Goal: Task Accomplishment & Management: Manage account settings

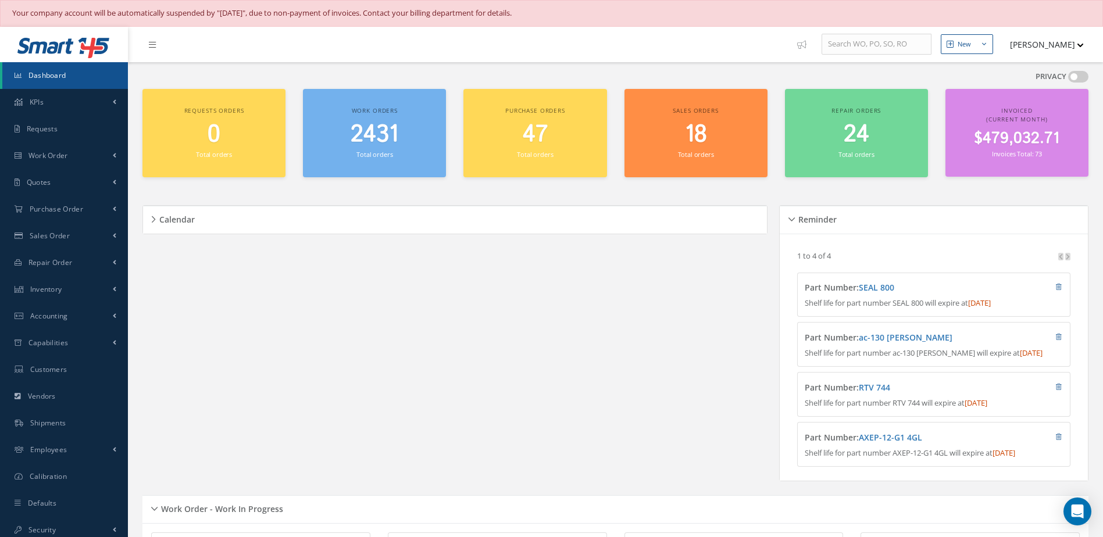
click at [346, 139] on h2 "2431" at bounding box center [374, 135] width 131 height 28
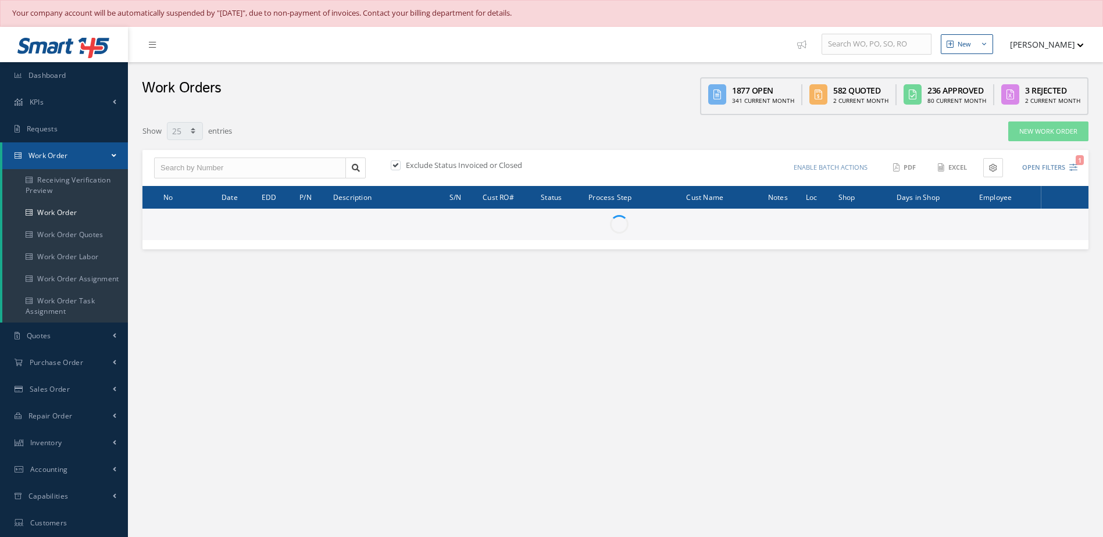
select select "25"
click at [277, 175] on input "text" at bounding box center [250, 168] width 192 height 21
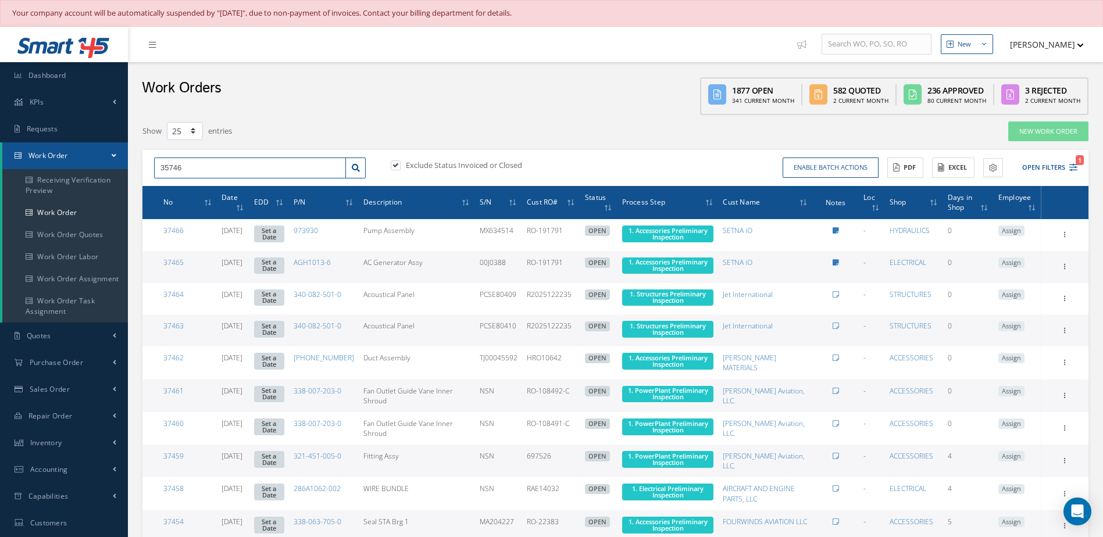
type input "35746"
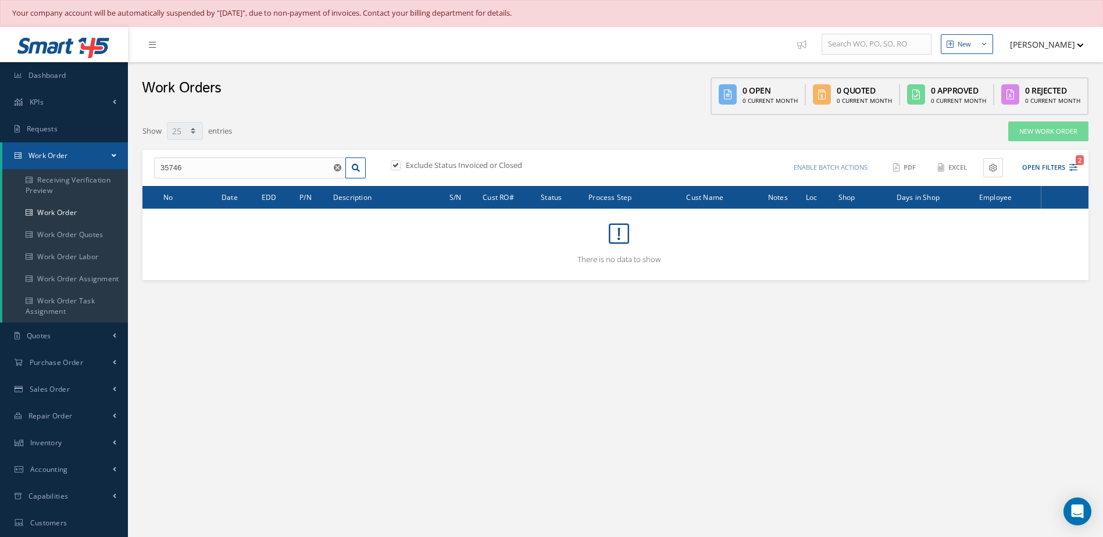
click at [400, 167] on label at bounding box center [401, 165] width 3 height 10
click at [394, 167] on input "checkbox" at bounding box center [395, 167] width 8 height 8
checkbox input "false"
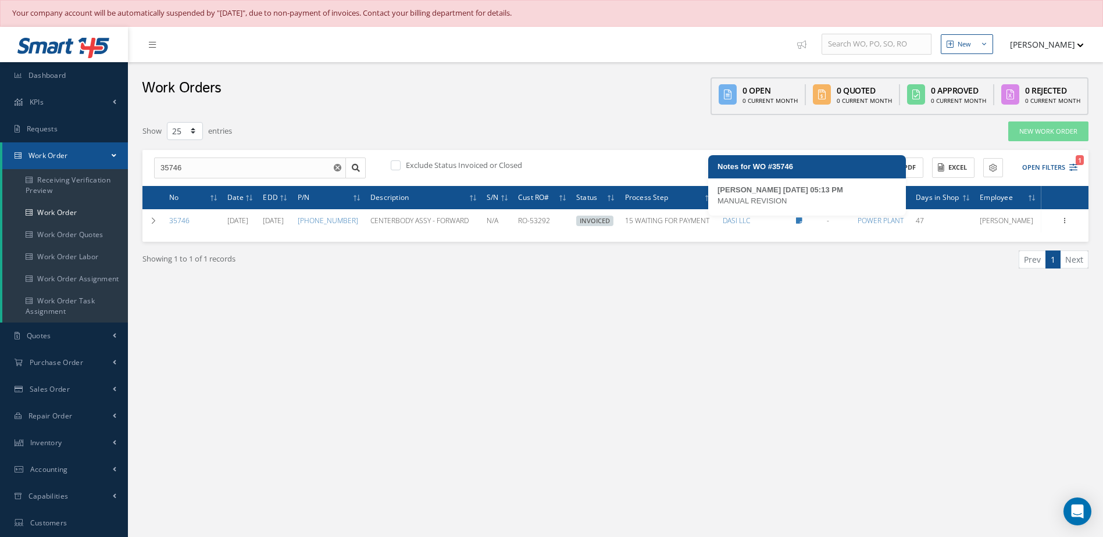
click at [802, 222] on icon at bounding box center [799, 220] width 6 height 7
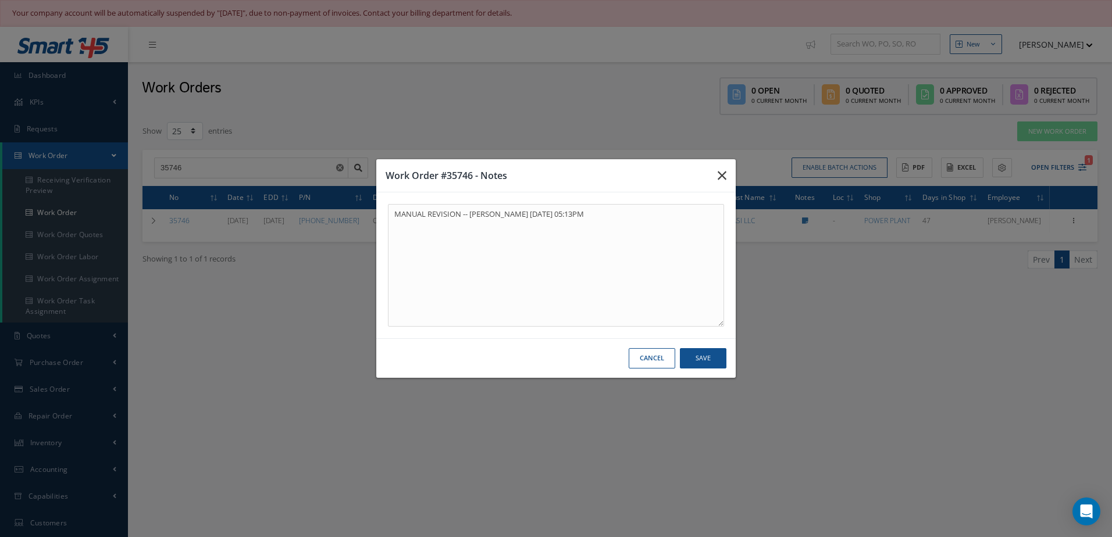
click at [724, 171] on icon "button" at bounding box center [721, 176] width 9 height 14
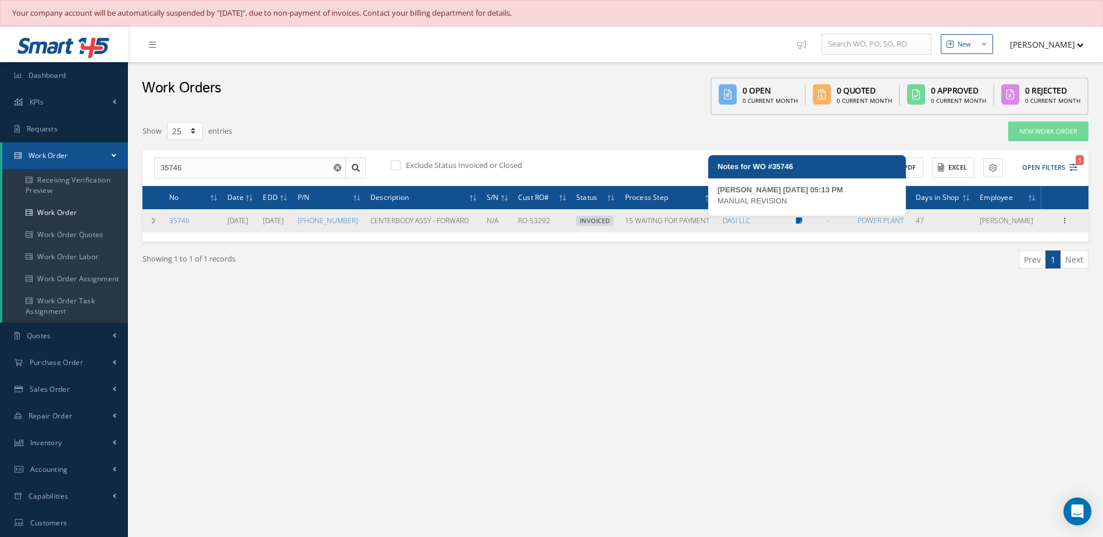
click at [802, 222] on icon at bounding box center [799, 220] width 6 height 7
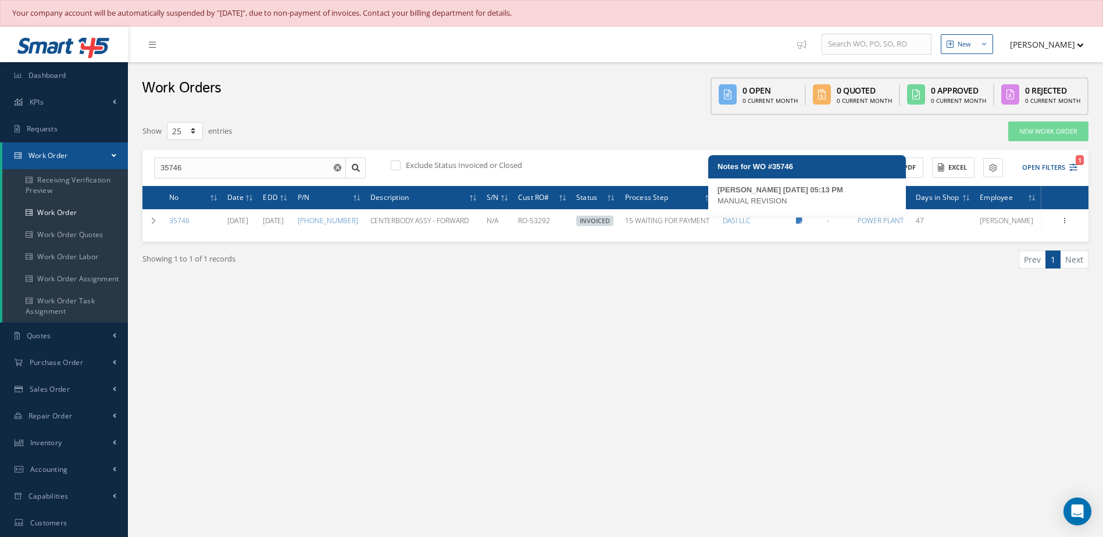
type textarea "MANUAL REVISION -- Jerry Franco 08/14/2025 05:13PM"
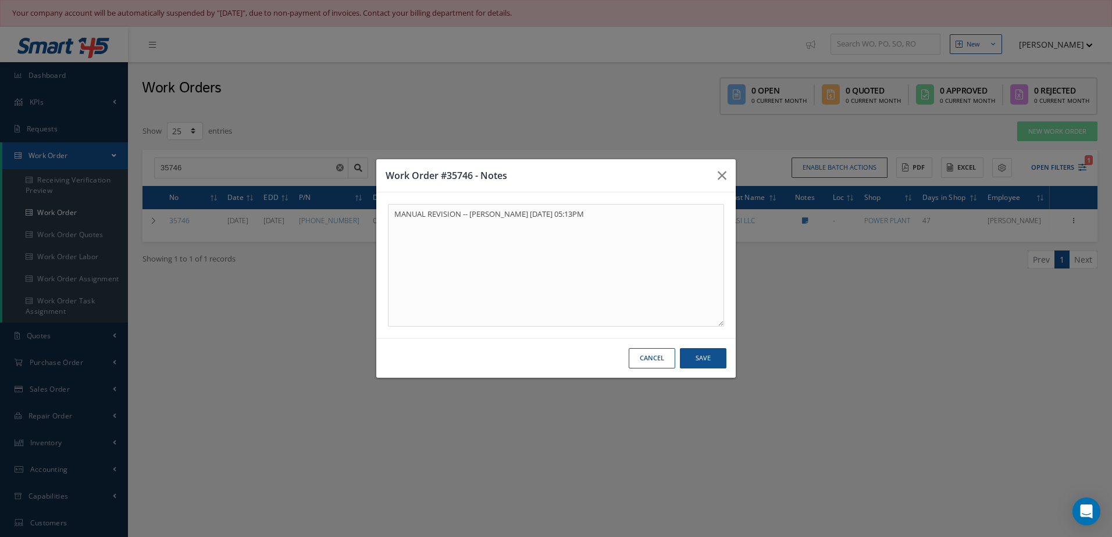
click at [810, 260] on div "Work Order #35746 - Notes MANUAL REVISION -- Jerry Franco 08/14/2025 05:13PM MA…" at bounding box center [556, 268] width 1112 height 537
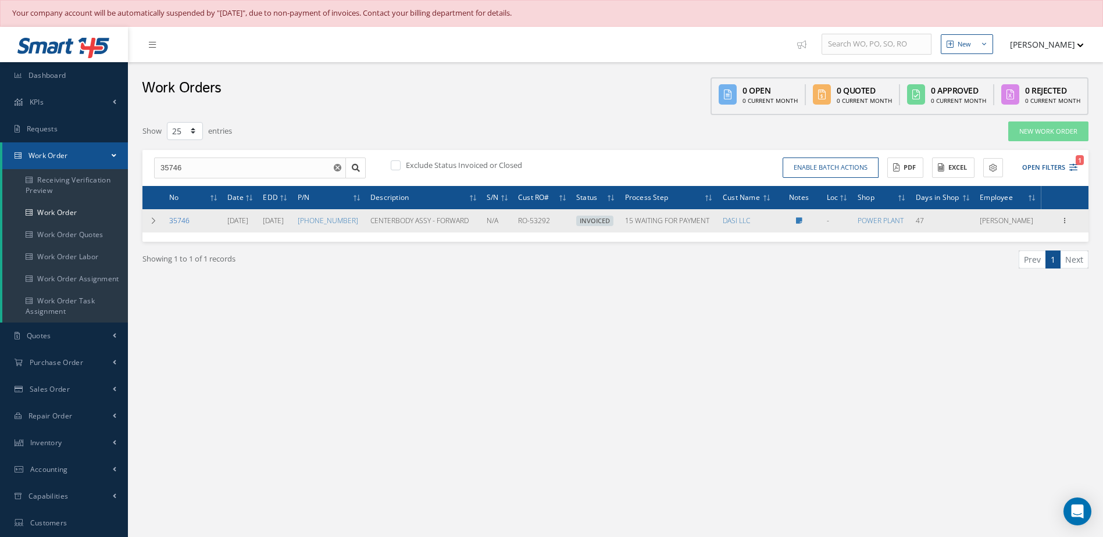
click at [183, 222] on link "35746" at bounding box center [179, 221] width 20 height 10
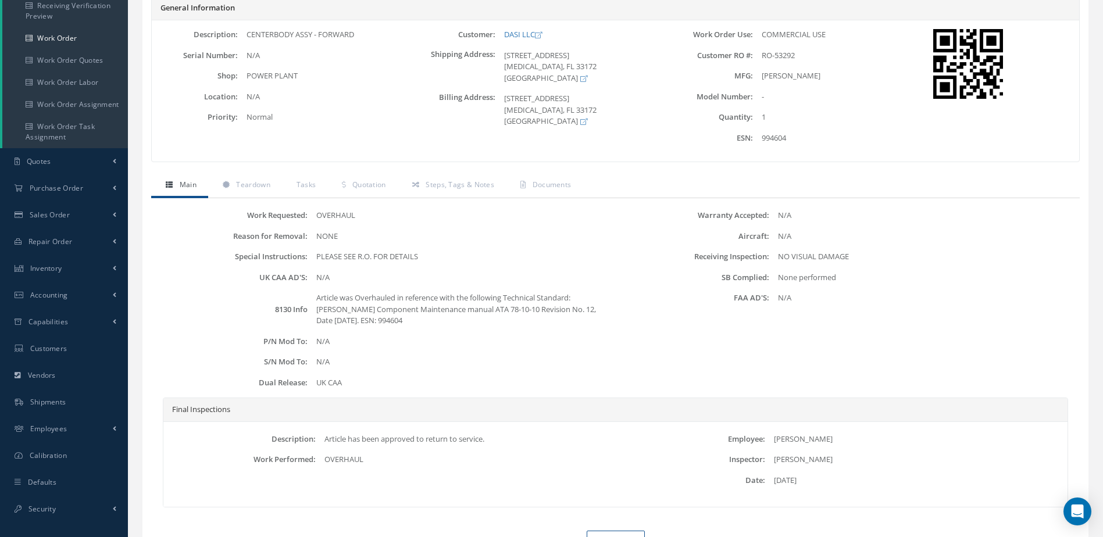
scroll to position [233, 0]
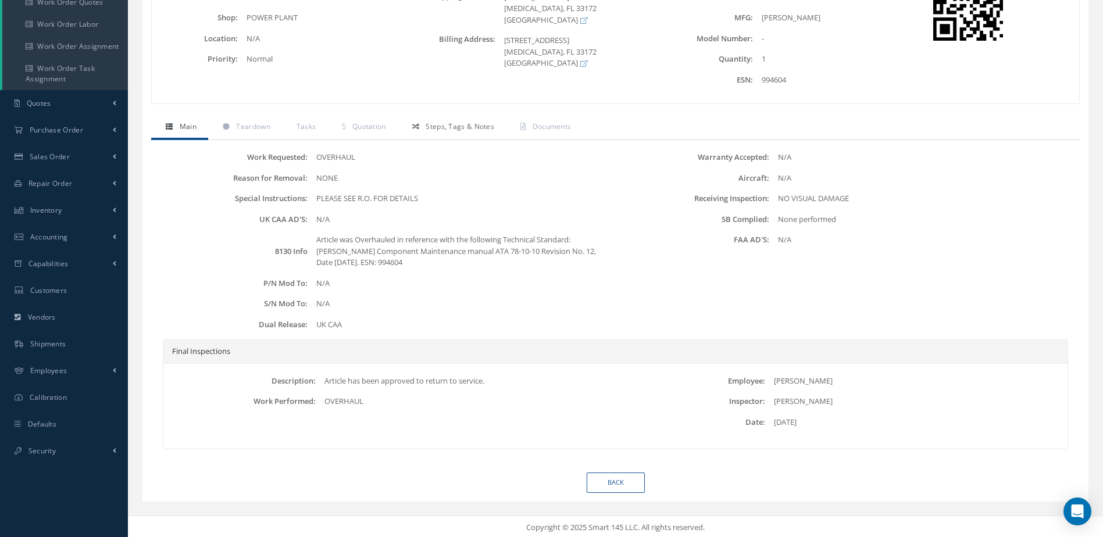
click at [482, 127] on span "Steps, Tags & Notes" at bounding box center [460, 127] width 69 height 10
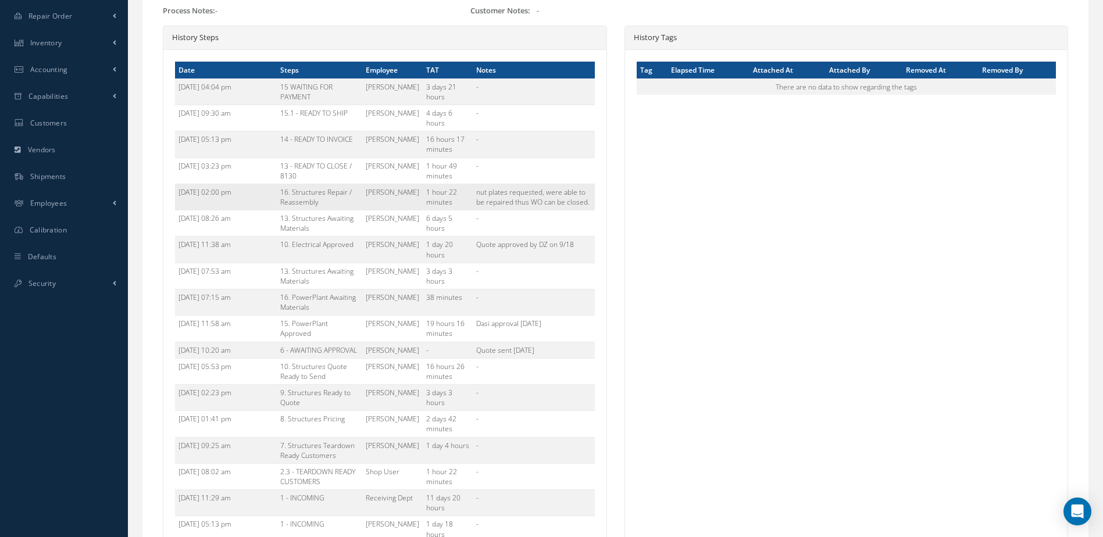
scroll to position [51, 0]
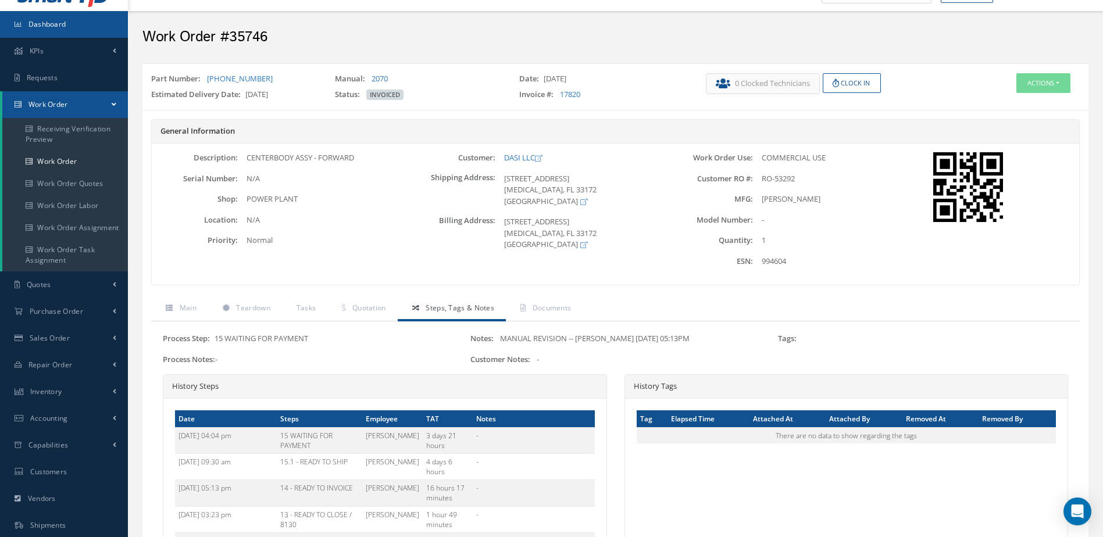
click at [81, 32] on link "Dashboard" at bounding box center [64, 24] width 128 height 27
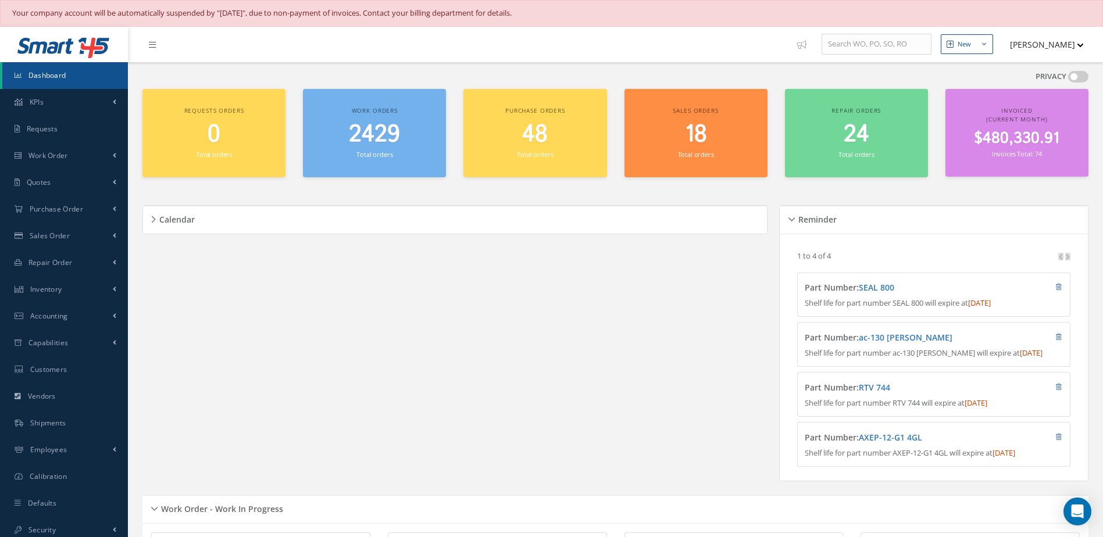
scroll to position [349, 0]
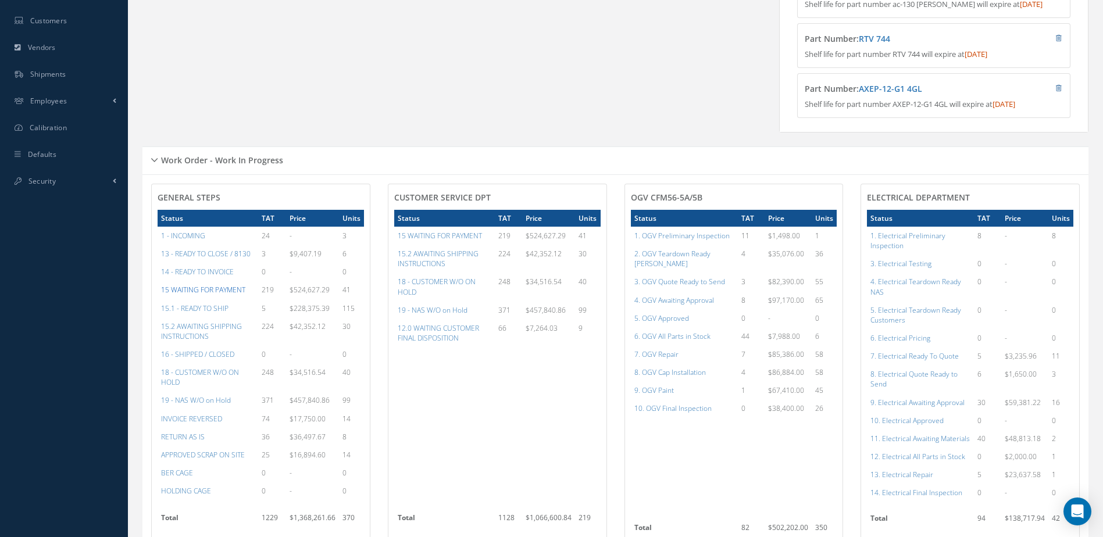
click at [224, 295] on a=59&excludeInternalCustomer=false&excludeInvoicedOrClosed=true&&filtersHidded"] "15 WAITING FOR PAYMENT" at bounding box center [203, 290] width 84 height 10
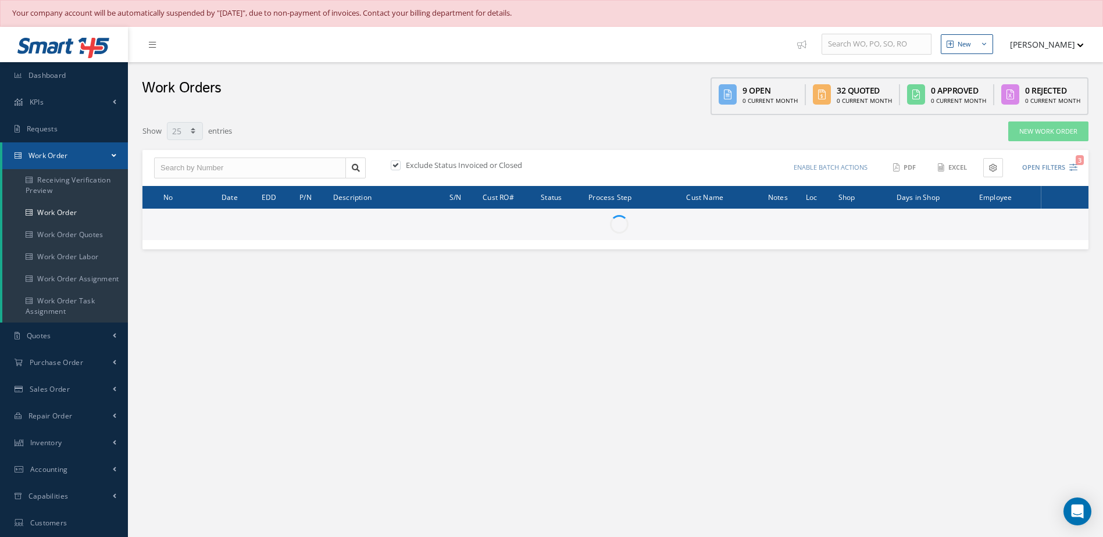
select select "25"
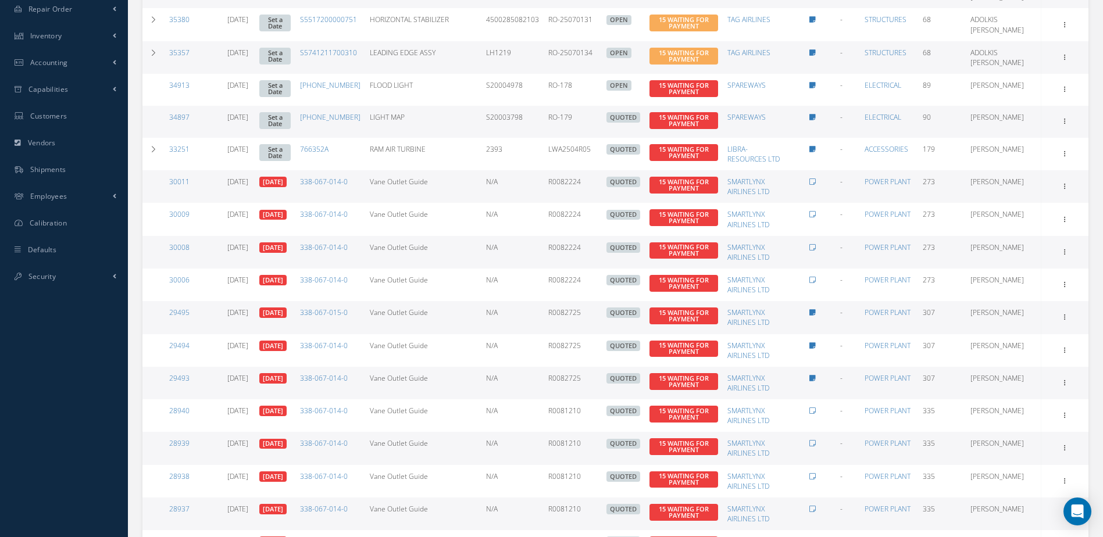
scroll to position [589, 0]
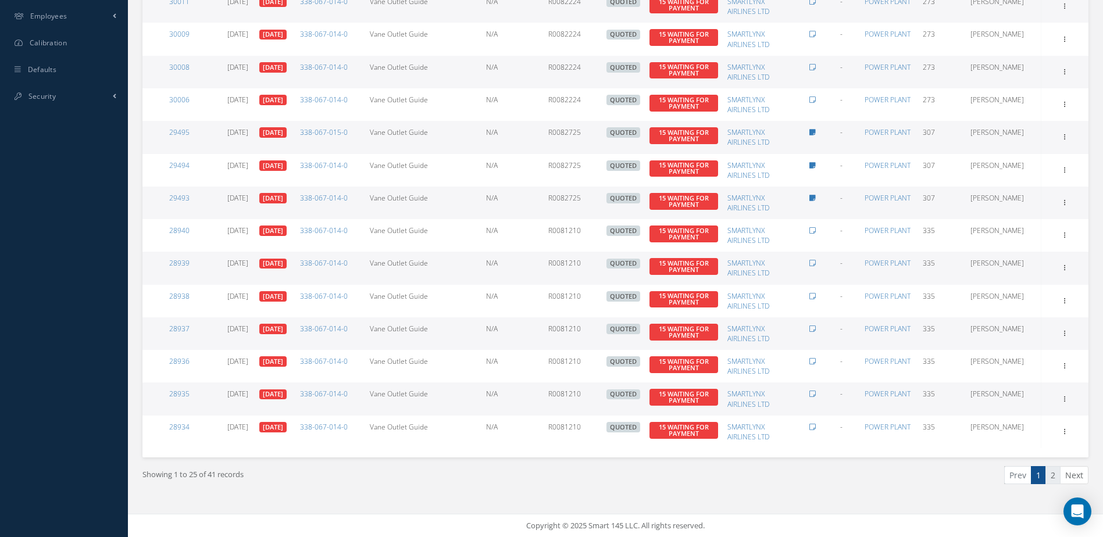
click at [1052, 478] on link "2" at bounding box center [1052, 475] width 15 height 18
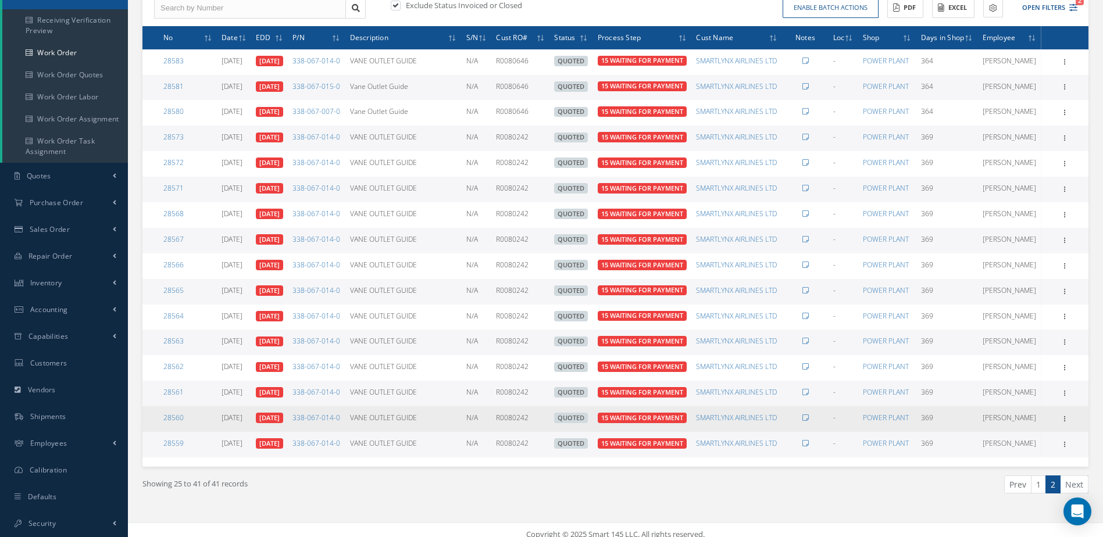
scroll to position [294, 0]
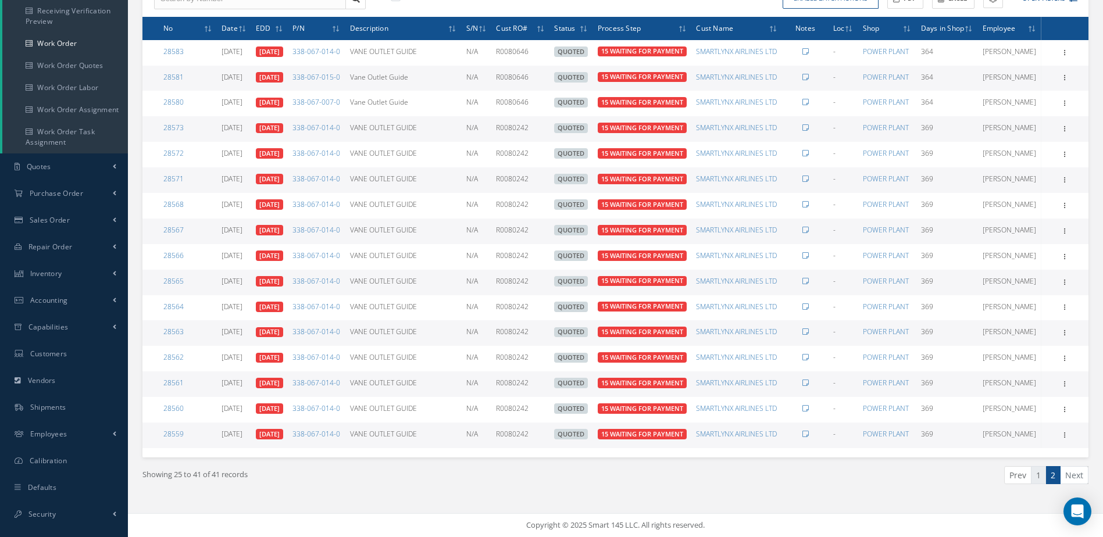
click at [1038, 478] on link "1" at bounding box center [1038, 475] width 15 height 18
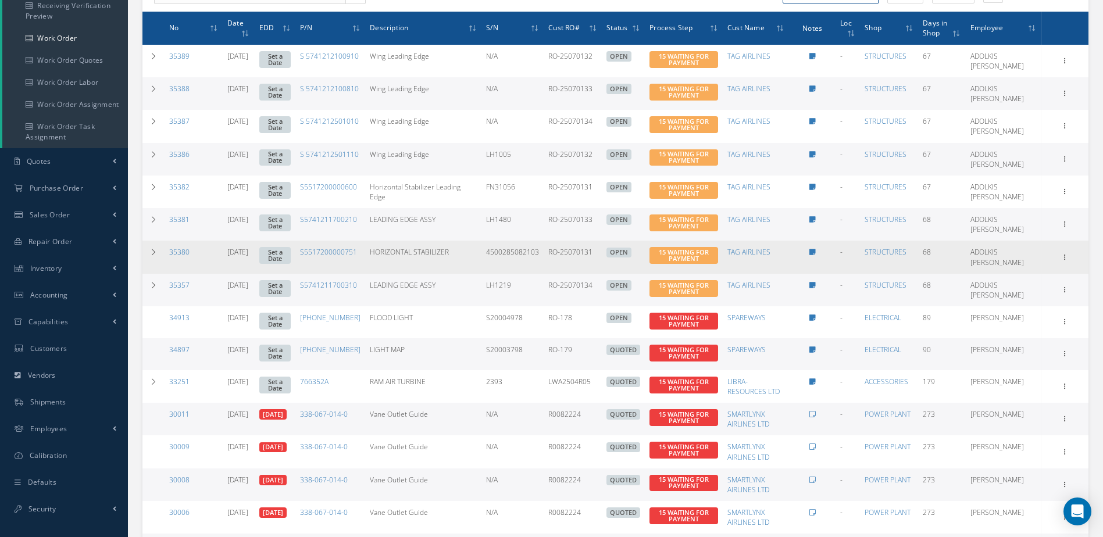
scroll to position [0, 0]
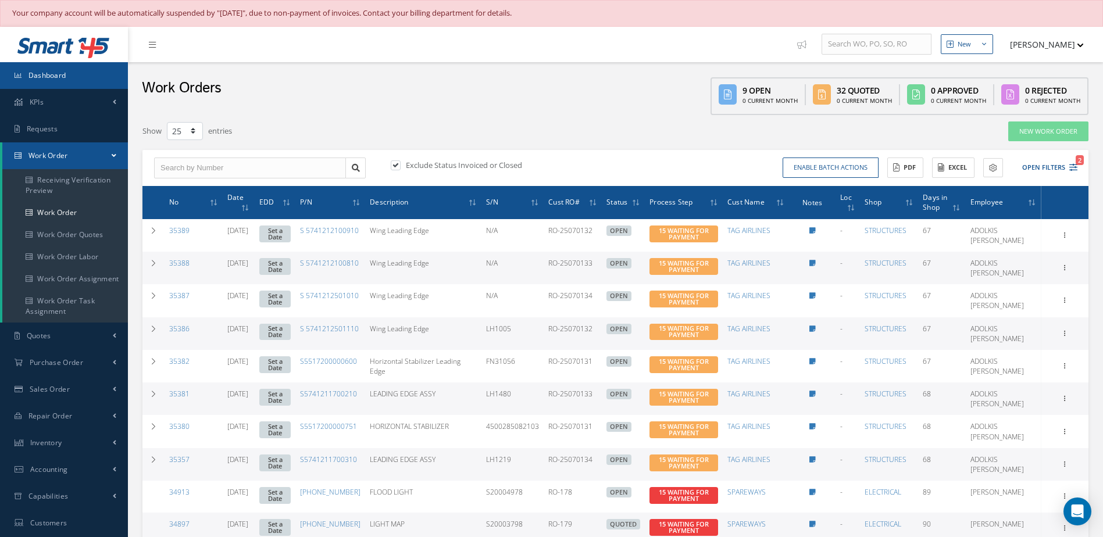
click at [99, 83] on link "Dashboard" at bounding box center [64, 75] width 128 height 27
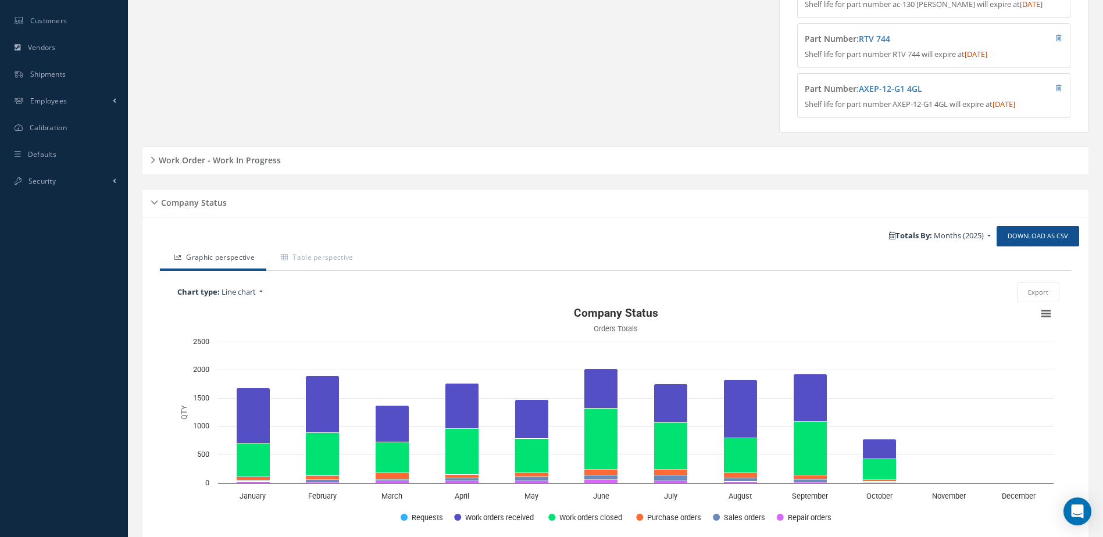
scroll to position [413, 0]
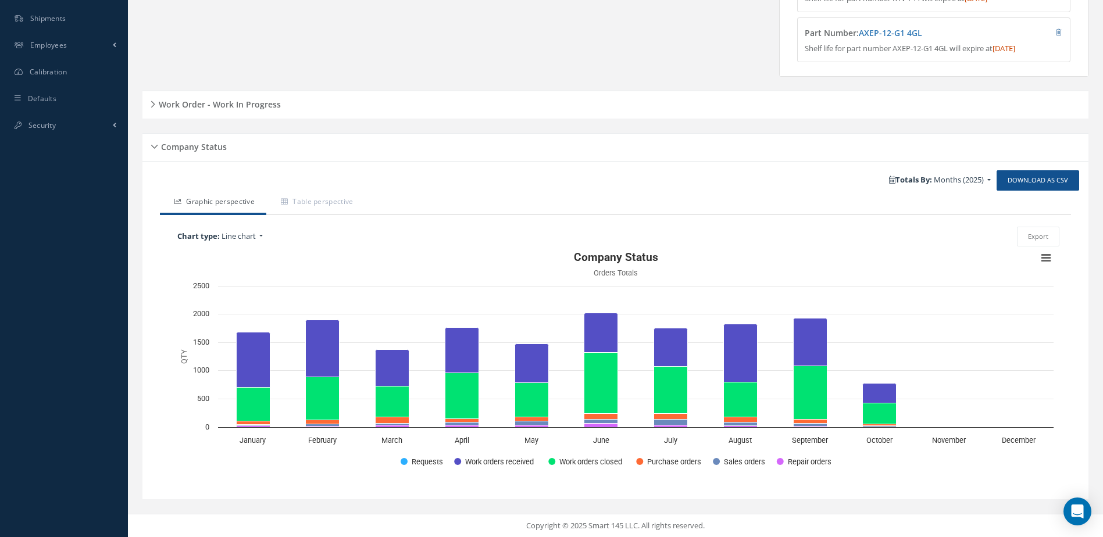
click at [226, 113] on div "Work Order - Work In Progress" at bounding box center [615, 105] width 946 height 18
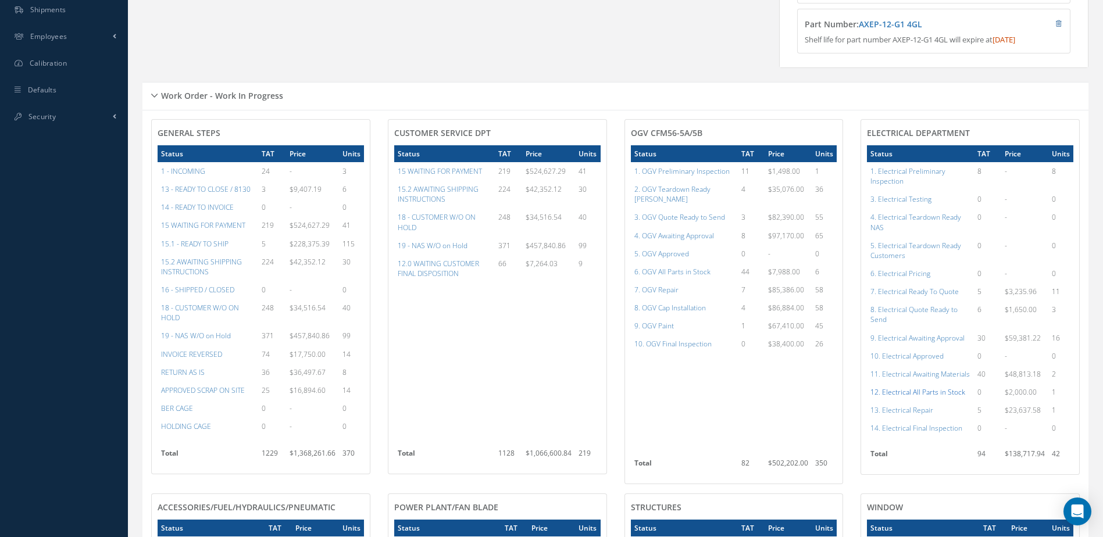
click at [948, 396] on a=98&excludeInternalCustomer=false&excludeInvoicedOrClosed=true&shop_id=13&filtersHidded"] "12. Electrical All Parts in Stock" at bounding box center [917, 392] width 95 height 10
click at [673, 270] on a=79&excludeInternalCustomer=false&excludeInvoicedOrClosed=true&shop_id=15&filtersHidded"] "6. OGV All Parts in Stock" at bounding box center [672, 272] width 76 height 10
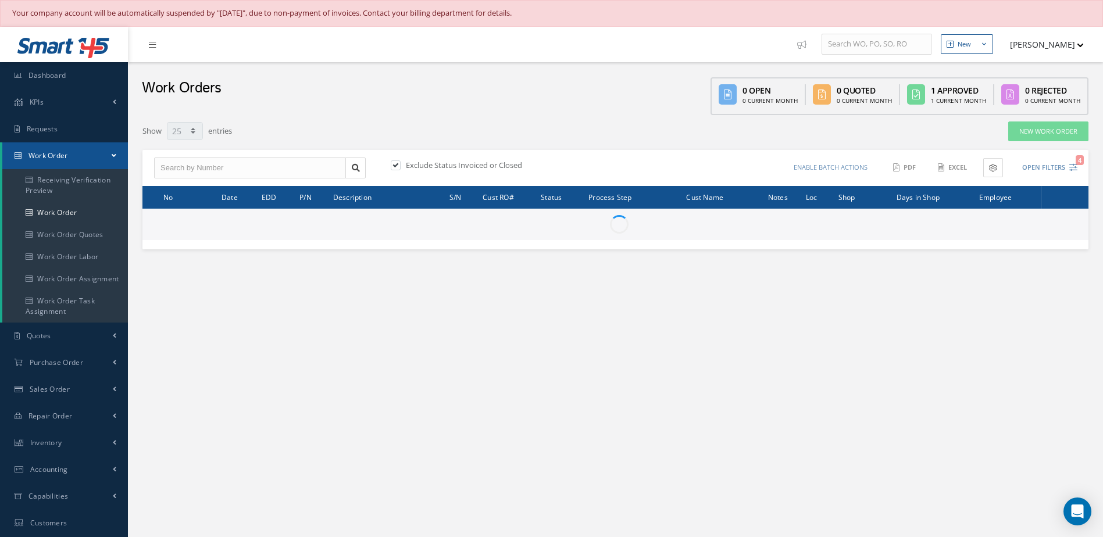
select select "25"
type input "All Work Request"
type input "All Work Performed"
type input "All Status"
type input "WO Part Status"
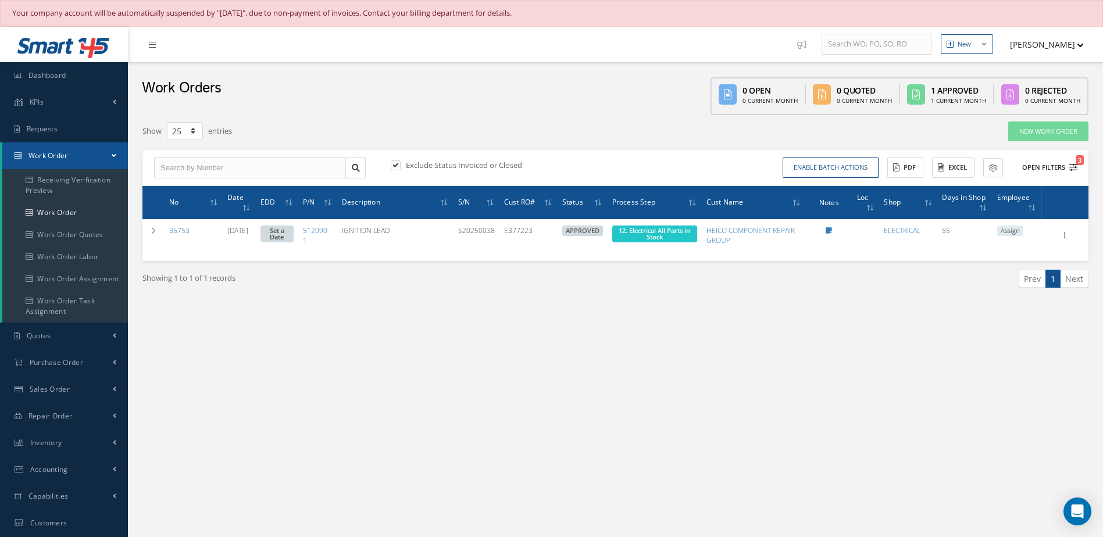
click at [1038, 167] on button "Open Filters 3" at bounding box center [1045, 167] width 66 height 19
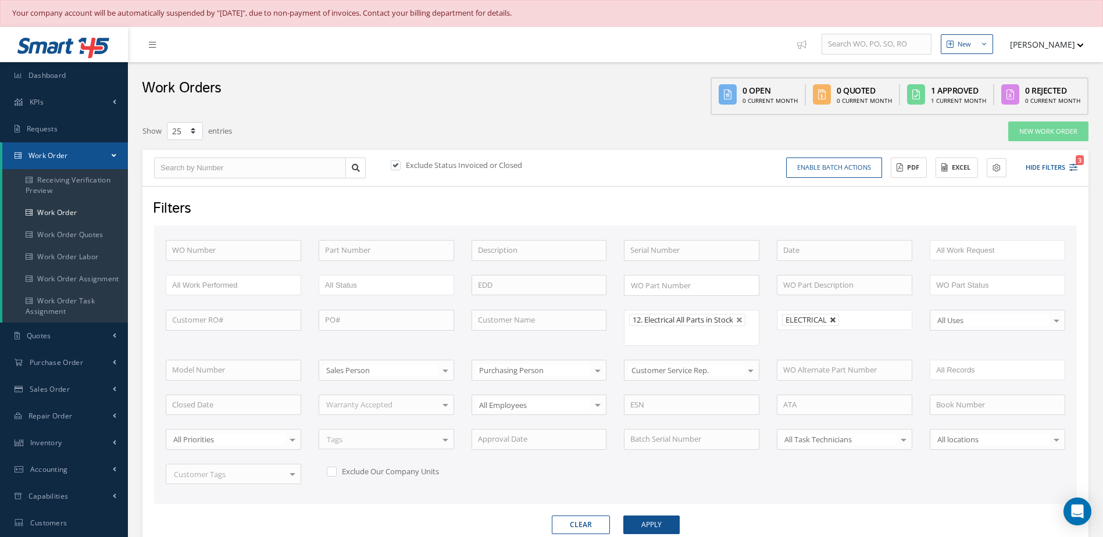
click at [831, 323] on link at bounding box center [833, 320] width 7 height 7
type input "All Shops"
click at [646, 519] on button "Apply" at bounding box center [651, 525] width 56 height 19
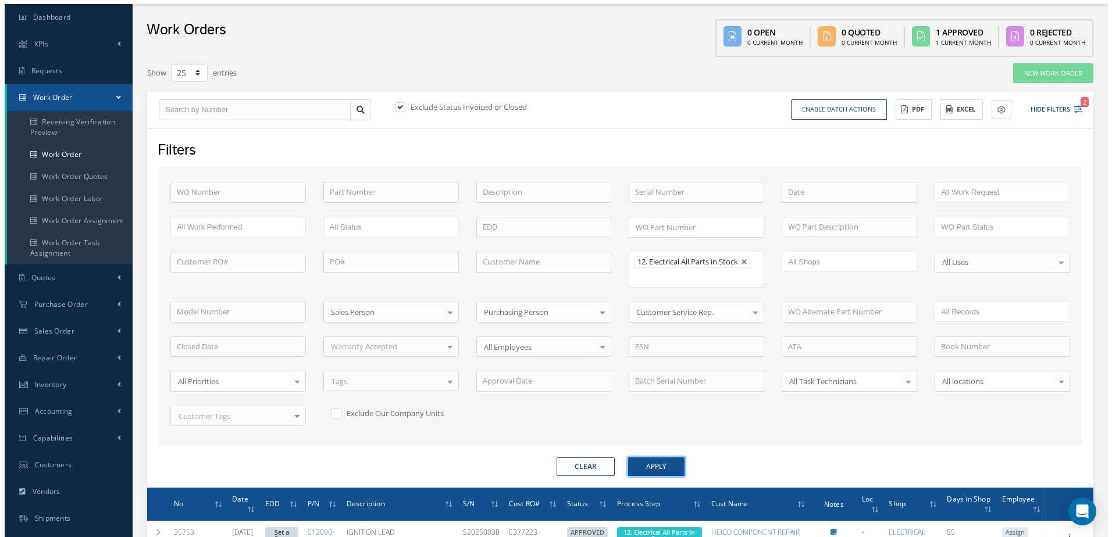
scroll to position [163, 0]
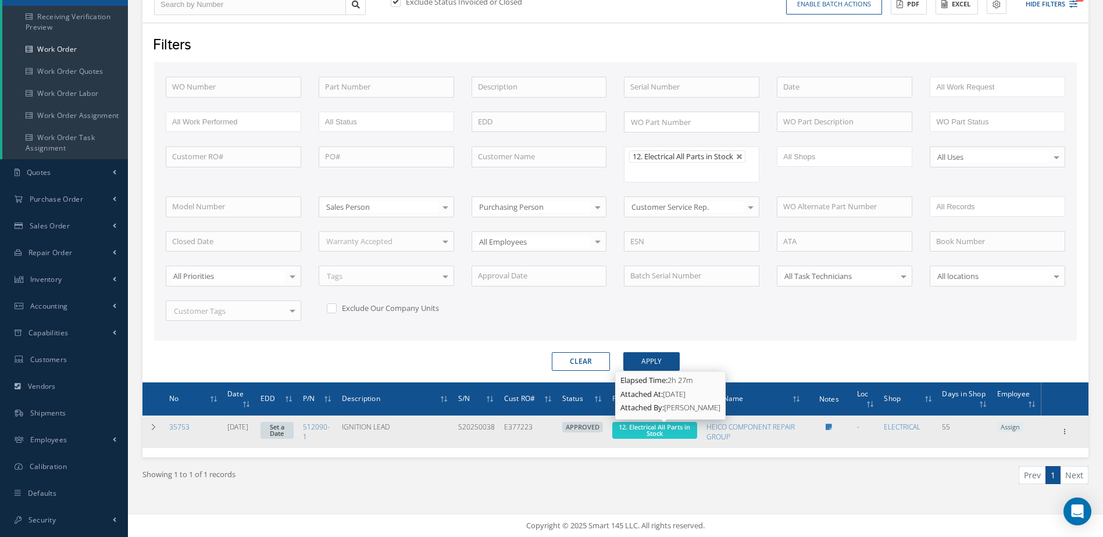
click at [690, 429] on span "12. Electrical All Parts in Stock" at bounding box center [655, 430] width 72 height 15
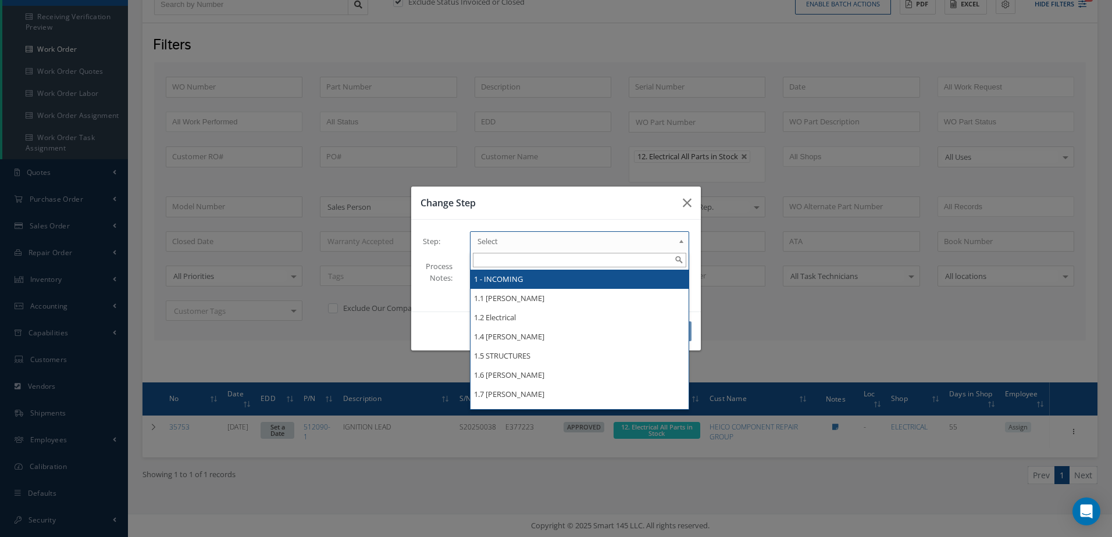
click at [573, 243] on span "Select" at bounding box center [575, 241] width 197 height 14
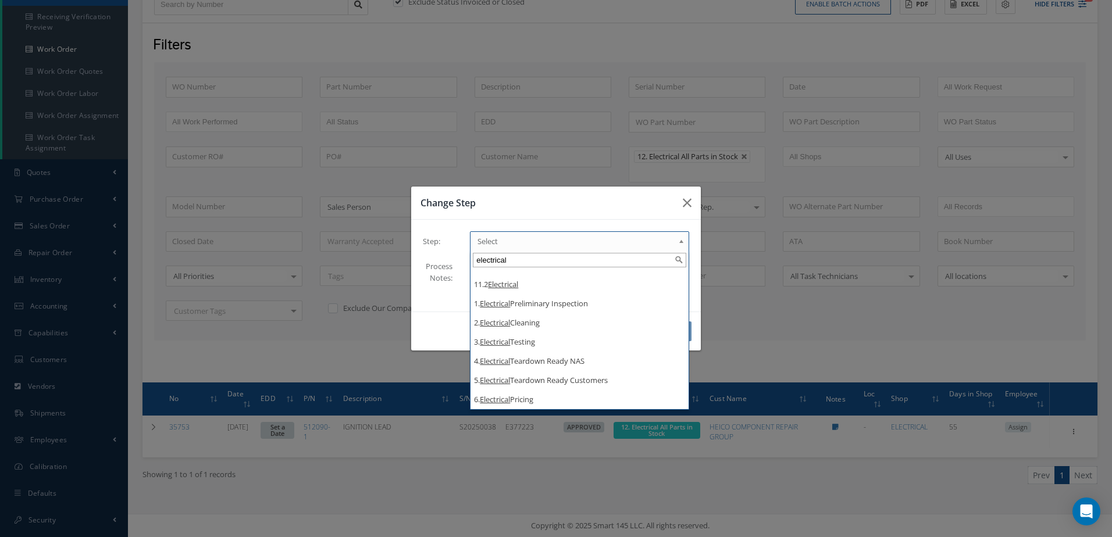
type input "electrical"
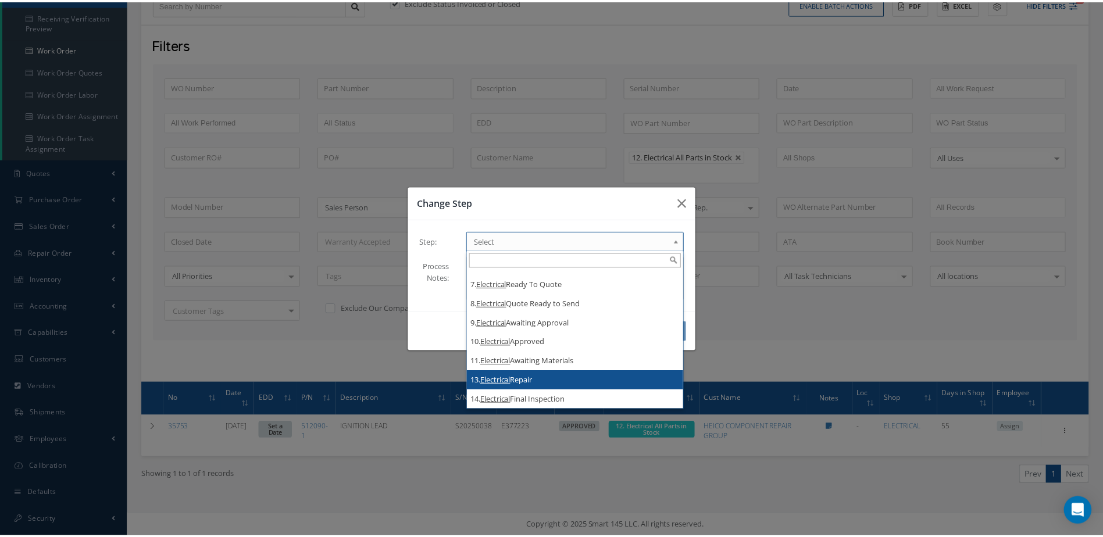
scroll to position [0, 0]
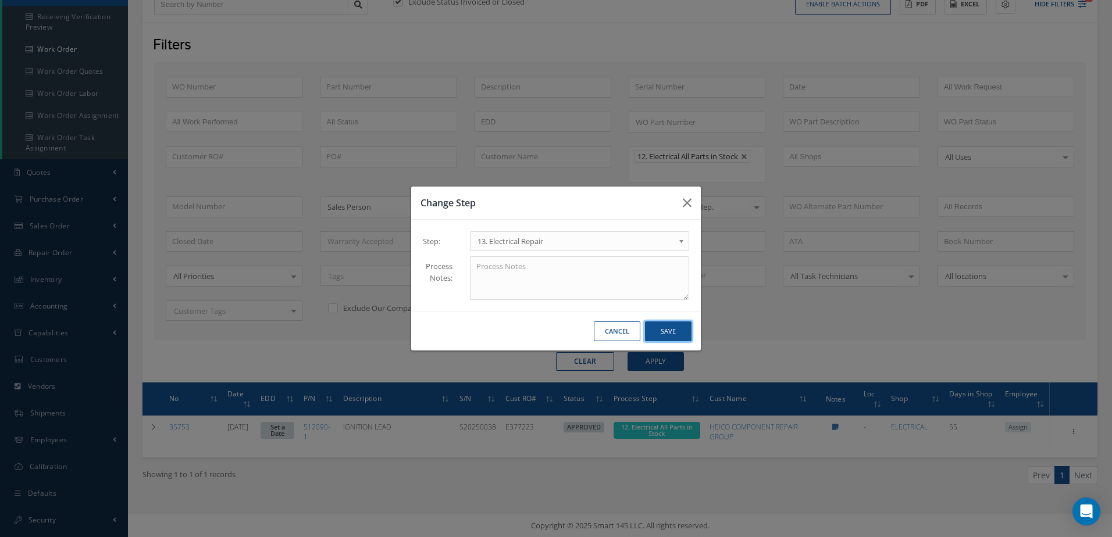
click at [684, 321] on button "Save" at bounding box center [668, 331] width 47 height 20
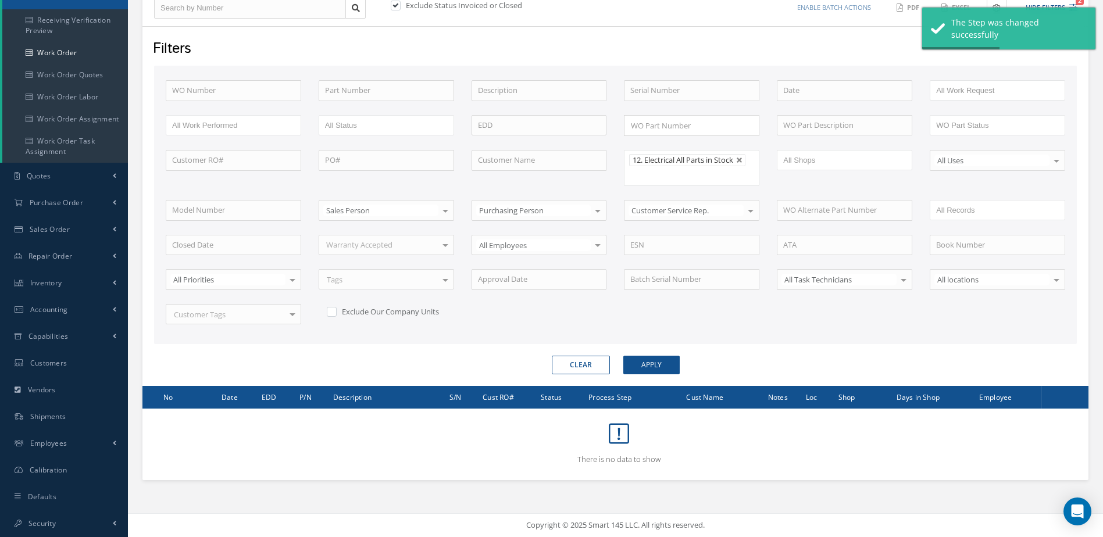
scroll to position [44, 0]
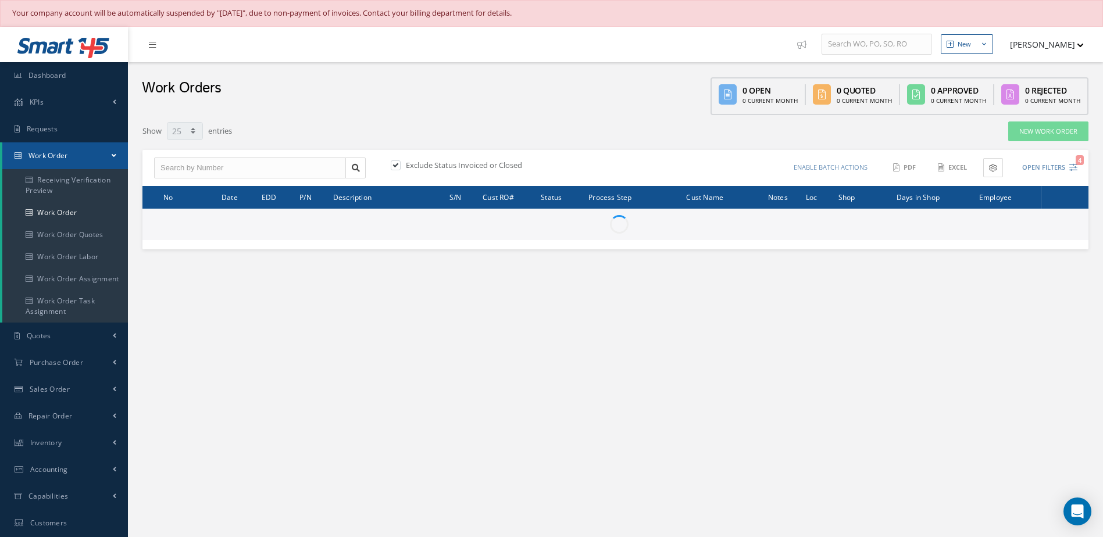
select select "25"
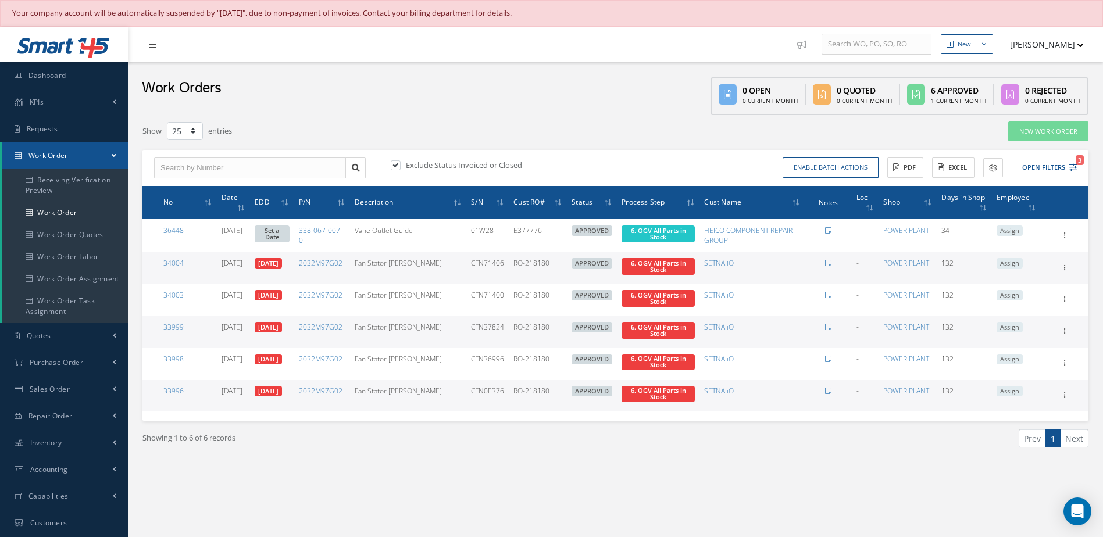
click at [282, 230] on link "Set a Date" at bounding box center [272, 234] width 35 height 17
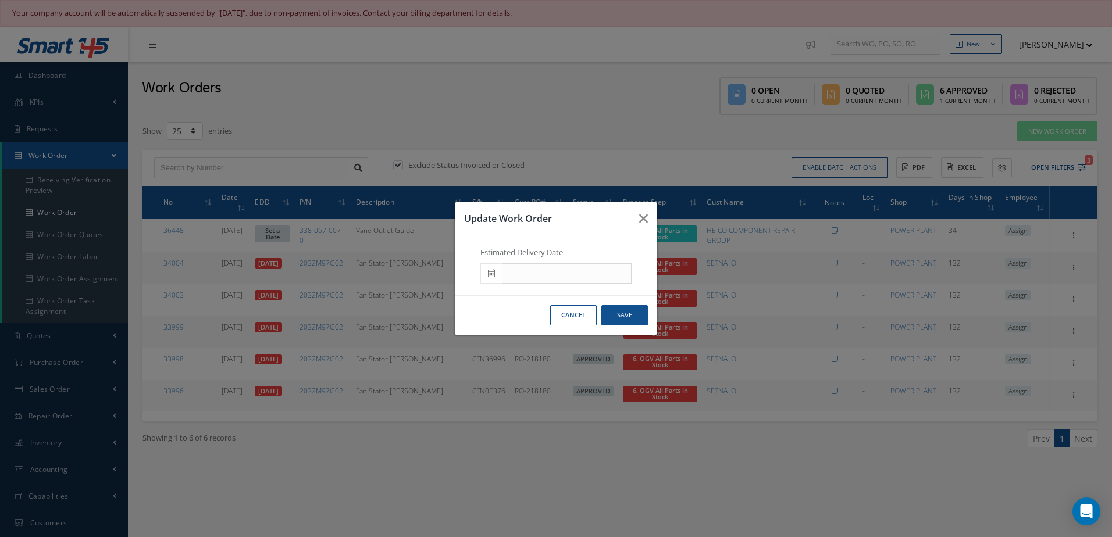
click at [490, 272] on icon at bounding box center [491, 273] width 7 height 8
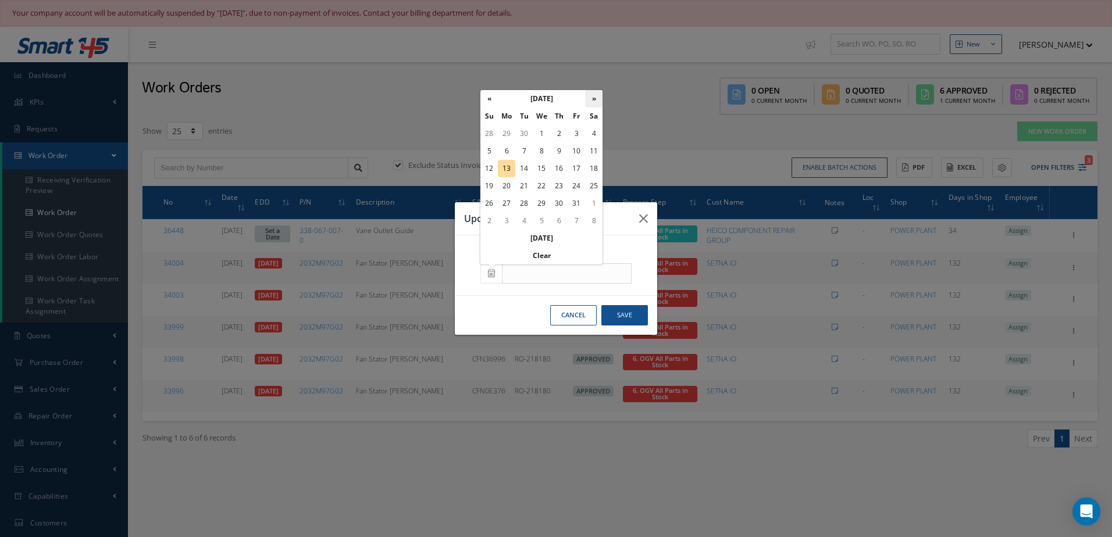
click at [592, 96] on th "»" at bounding box center [593, 98] width 17 height 17
click at [487, 100] on th "«" at bounding box center [488, 98] width 17 height 17
click at [592, 100] on th "»" at bounding box center [593, 98] width 17 height 17
click at [563, 151] on td "6" at bounding box center [558, 150] width 17 height 17
type input "11/06/2025"
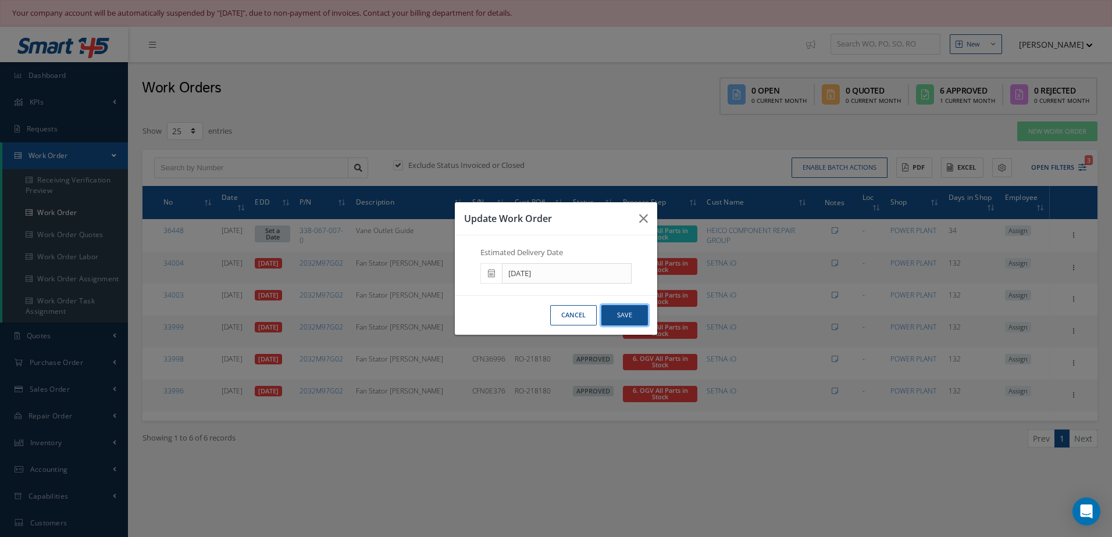
click at [640, 310] on button "Save" at bounding box center [624, 315] width 47 height 20
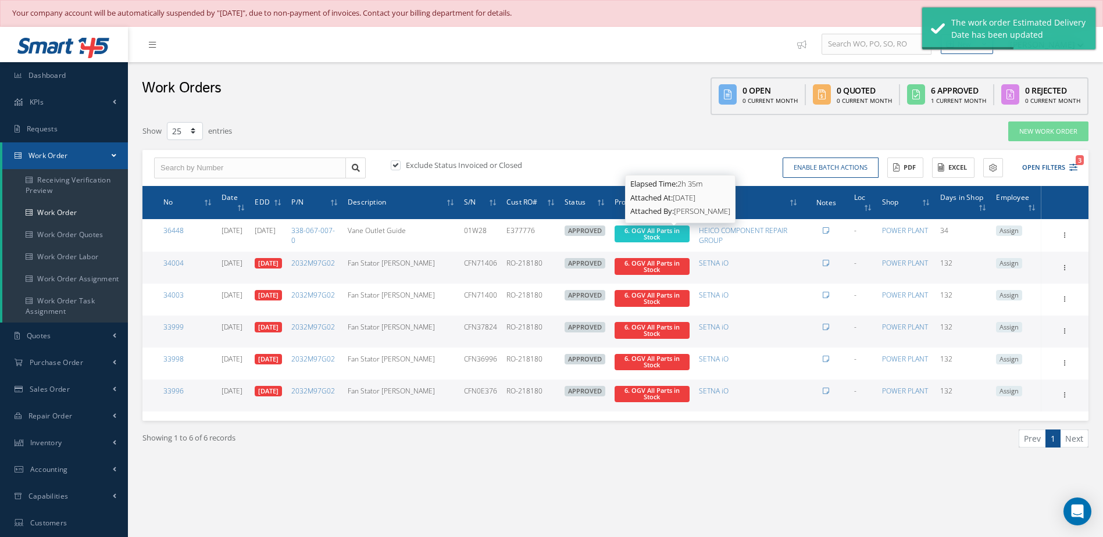
click at [670, 237] on span "6. OGV All Parts in Stock" at bounding box center [651, 233] width 55 height 15
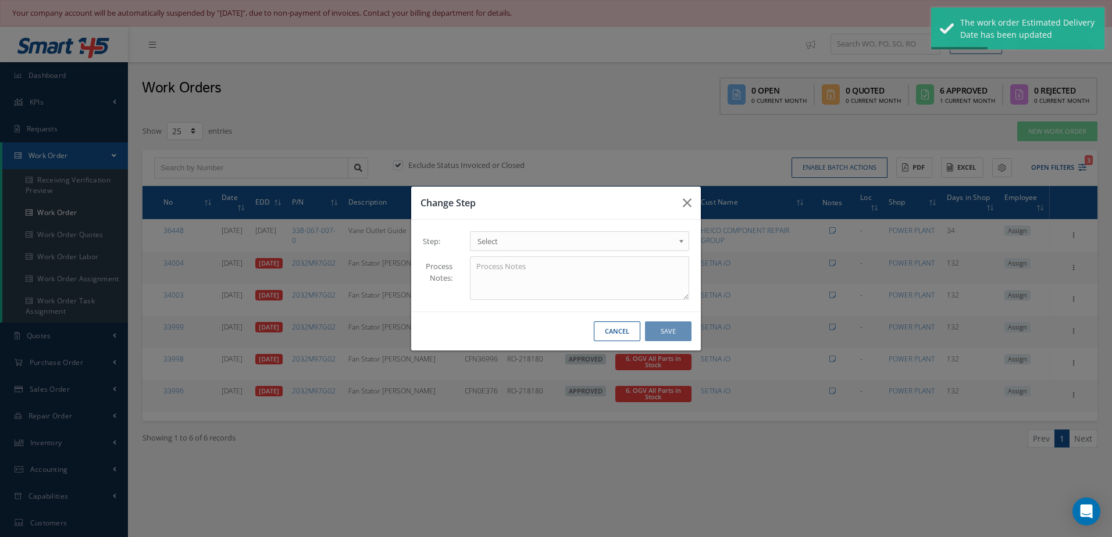
click at [567, 238] on span "Select" at bounding box center [575, 241] width 197 height 14
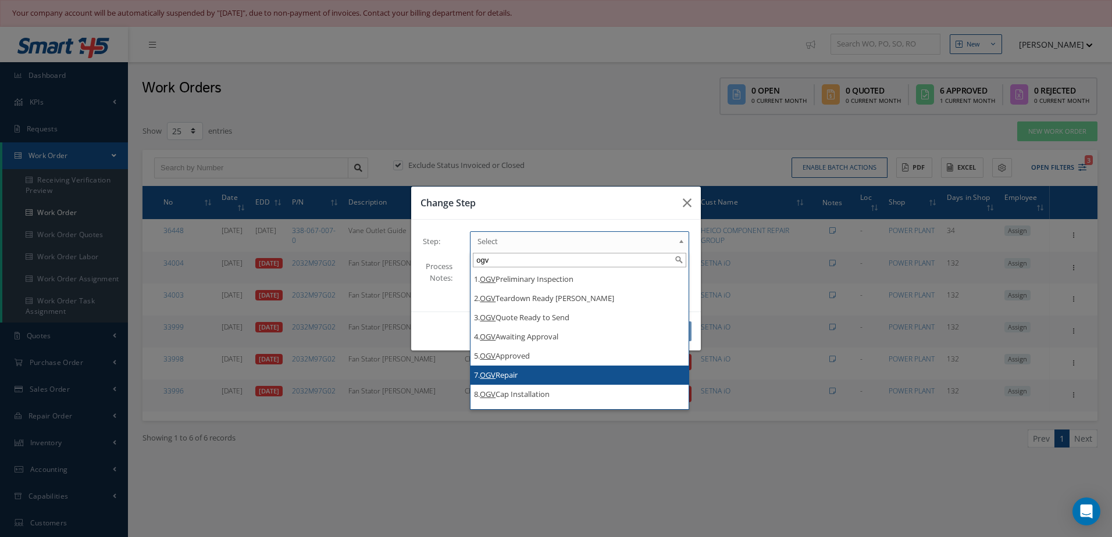
type input "ogv"
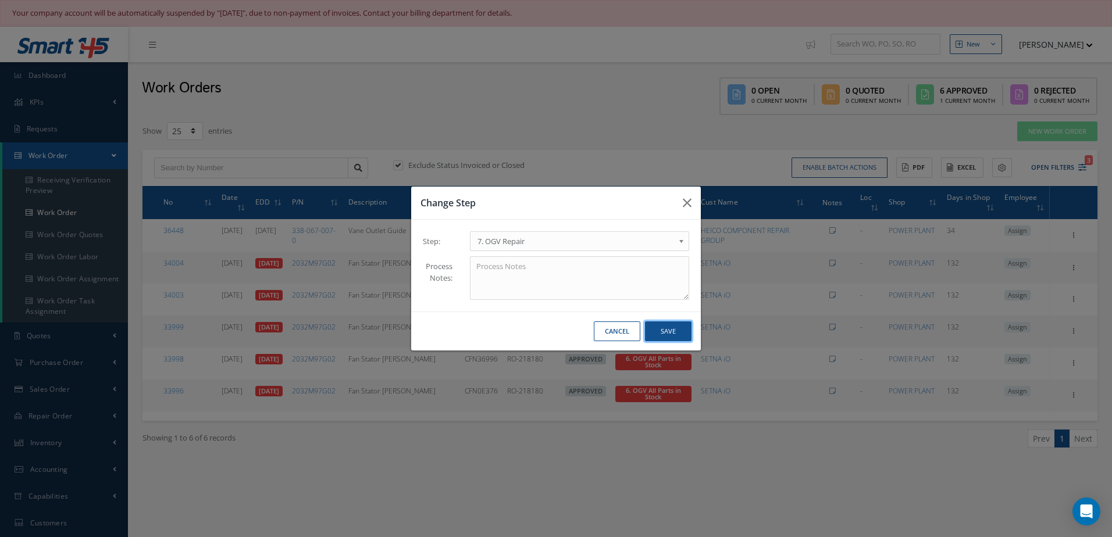
click at [657, 333] on button "Save" at bounding box center [668, 331] width 47 height 20
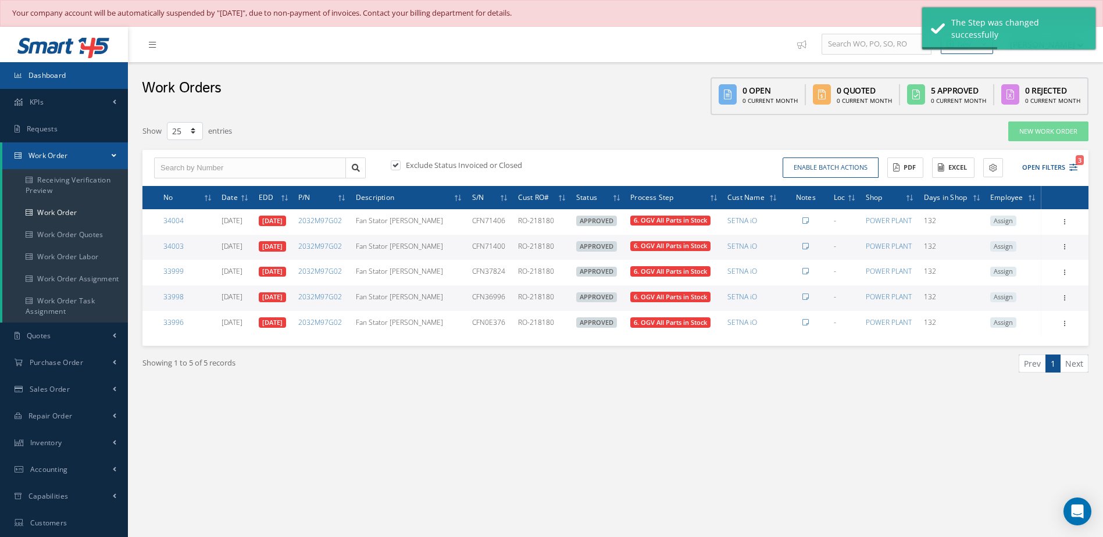
click at [58, 76] on span "Dashboard" at bounding box center [47, 75] width 38 height 10
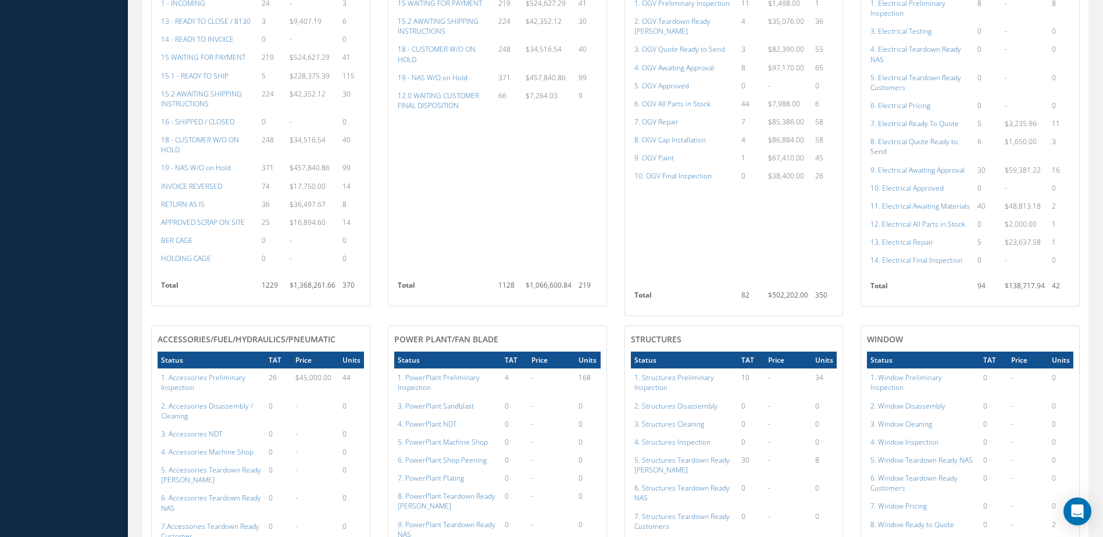
scroll to position [930, 0]
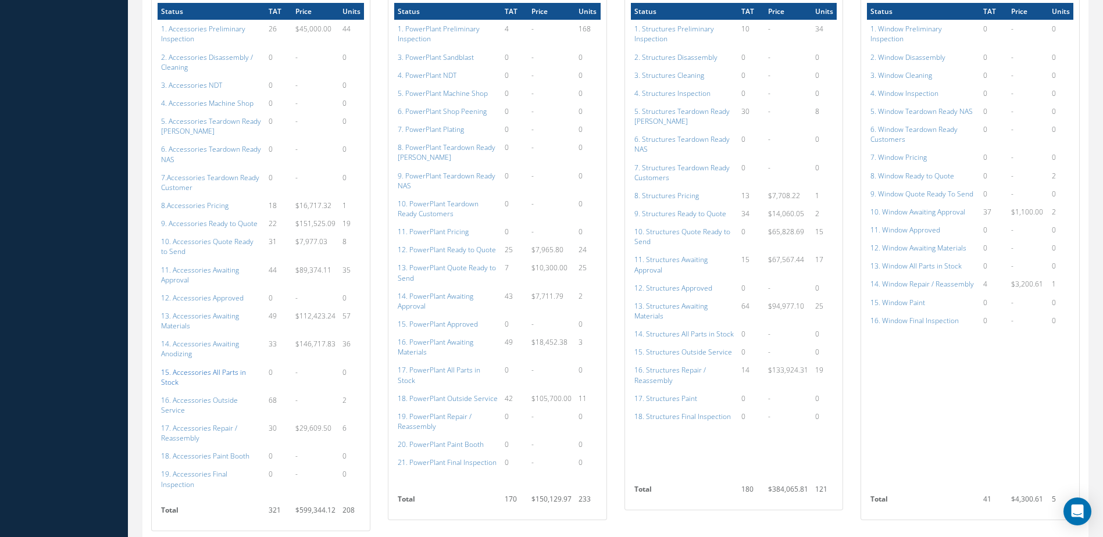
click at [199, 373] on a=115&excludeInternalCustomer=false&excludeInvoicedOrClosed=true&shop_id=14&filtersHidded"] "15. Accessories All Parts in Stock" at bounding box center [203, 377] width 85 height 20
click at [459, 370] on a=136&excludeInternalCustomer=false&excludeInvoicedOrClosed=true&shop_id=15&filtersHidded"] "17. PowerPlant All Parts in Stock" at bounding box center [439, 375] width 83 height 20
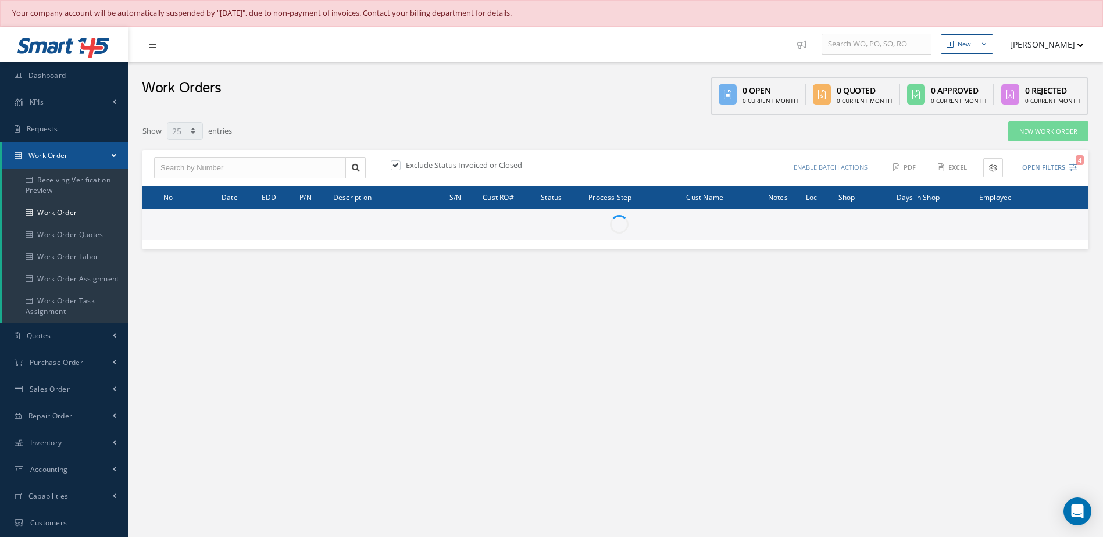
select select "25"
type input "All Work Request"
type input "All Work Performed"
type input "All Status"
type input "WO Part Status"
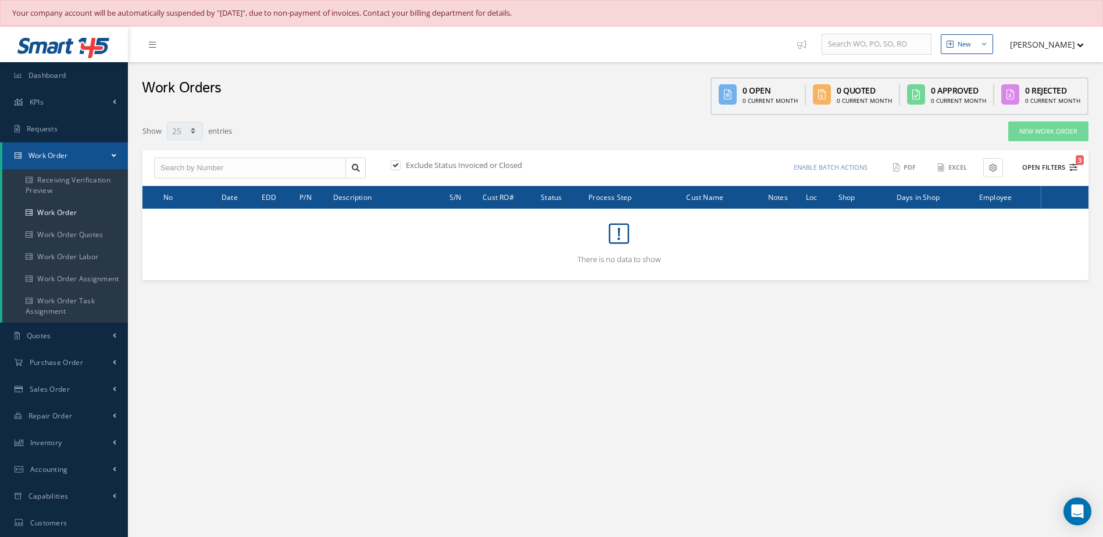
click at [1040, 166] on button "Open Filters 3" at bounding box center [1045, 167] width 66 height 19
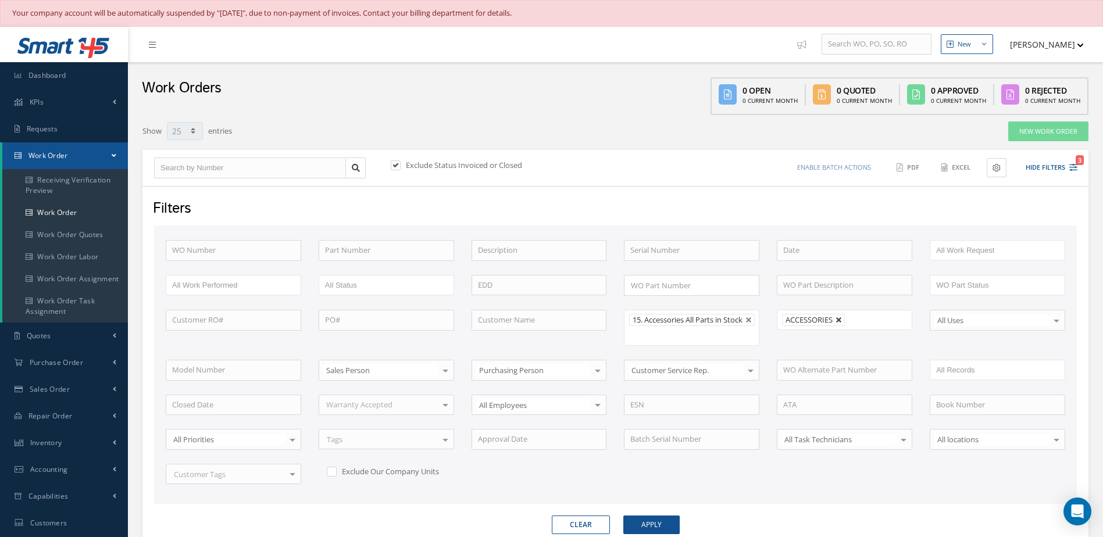
click at [840, 319] on link at bounding box center [838, 320] width 7 height 7
type input "All Shops"
drag, startPoint x: 635, startPoint y: 531, endPoint x: 628, endPoint y: 526, distance: 8.4
click at [635, 530] on button "Apply" at bounding box center [651, 525] width 56 height 19
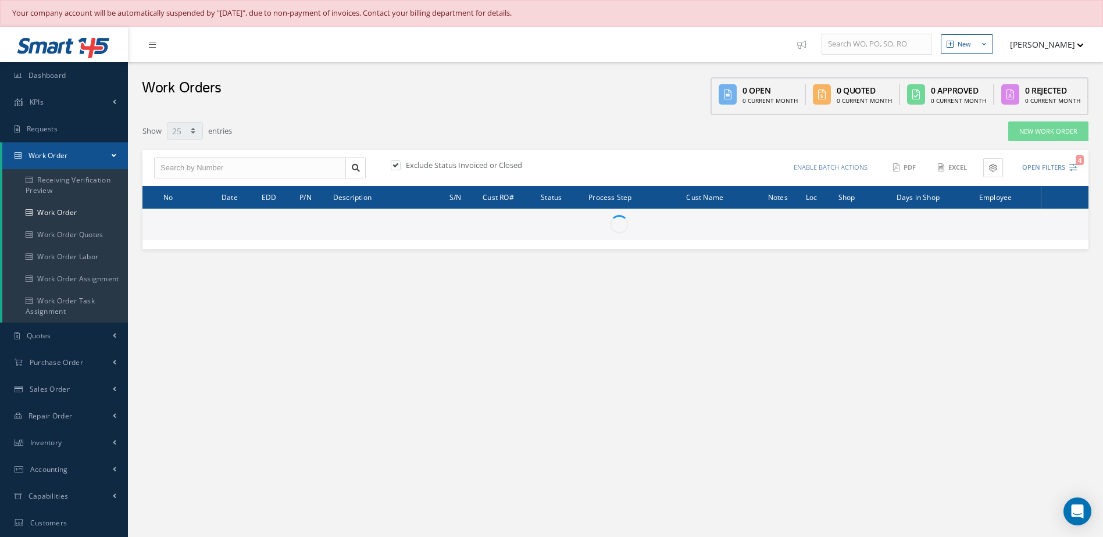
select select "25"
type input "All Work Request"
type input "All Work Performed"
type input "All Status"
type input "WO Part Status"
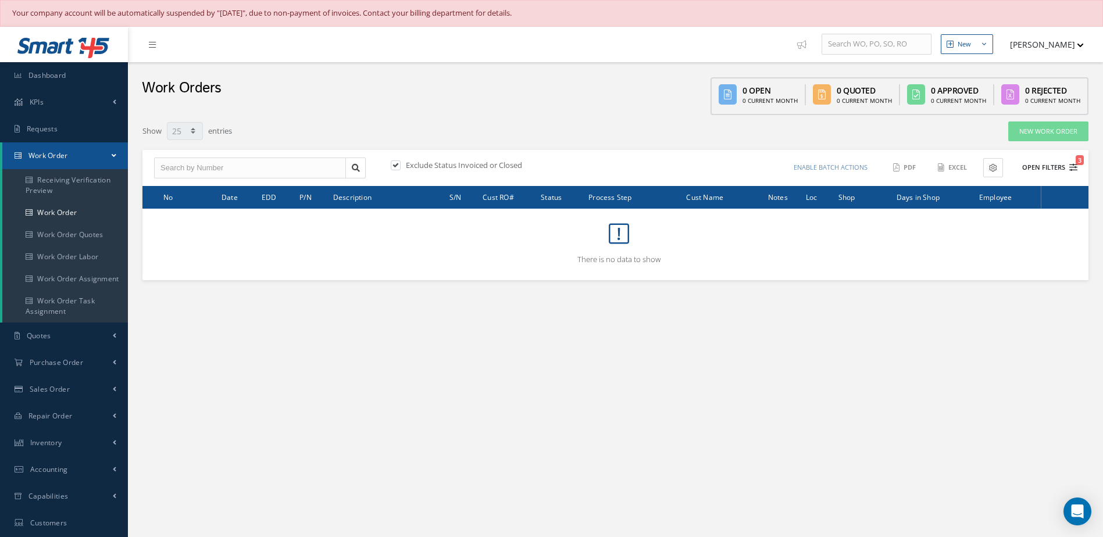
click at [1039, 166] on button "Open Filters 3" at bounding box center [1045, 167] width 66 height 19
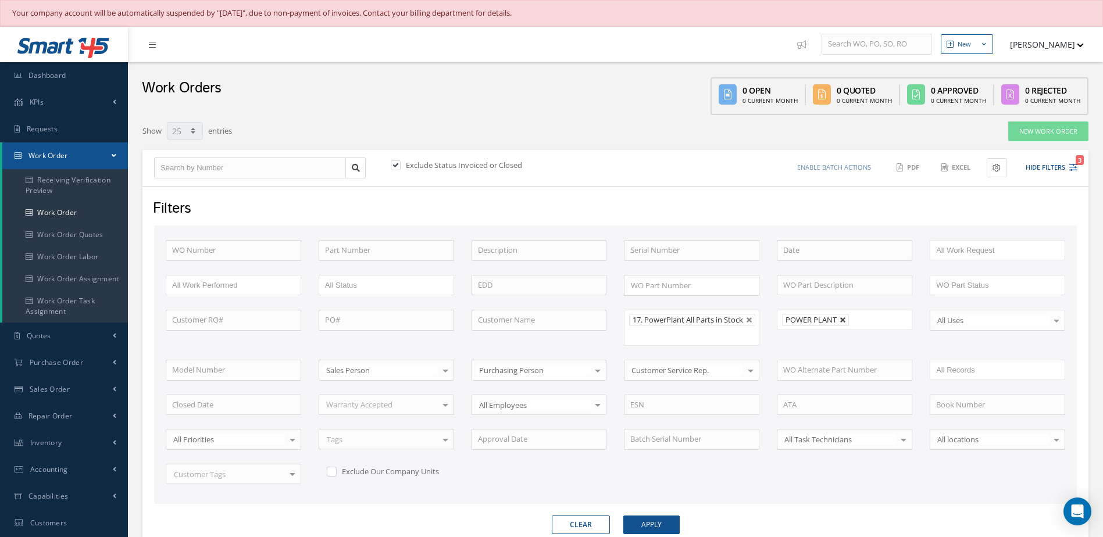
click at [843, 322] on link at bounding box center [843, 320] width 7 height 7
type input "All Shops"
click at [666, 530] on button "Apply" at bounding box center [651, 525] width 56 height 19
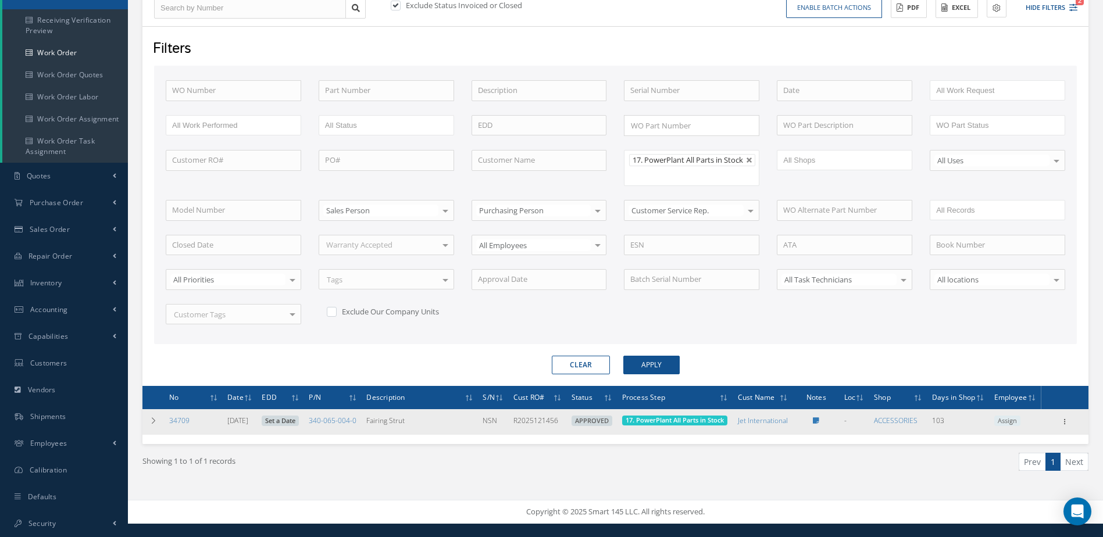
click at [290, 426] on link "Set a Date" at bounding box center [280, 421] width 37 height 10
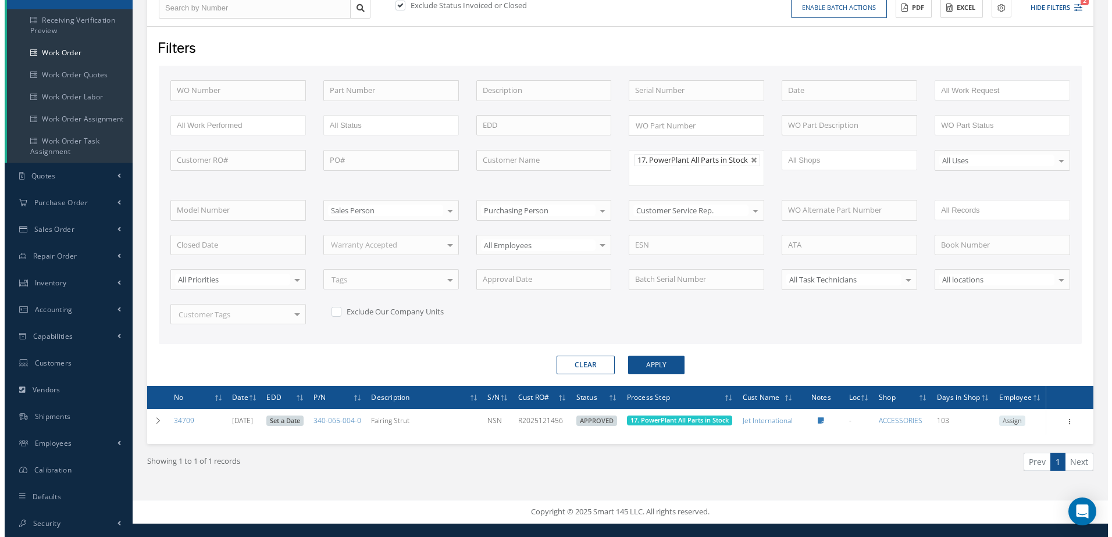
scroll to position [160, 0]
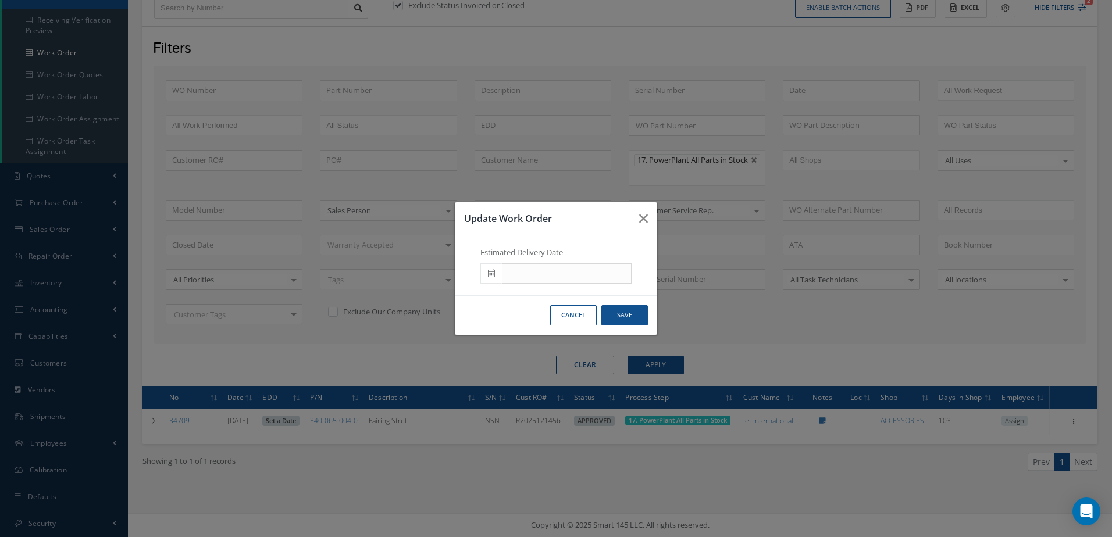
click at [487, 270] on span at bounding box center [491, 273] width 22 height 21
click at [698, 315] on div "Update Work Order Estimated Delivery Date Cancel Save" at bounding box center [556, 268] width 1112 height 537
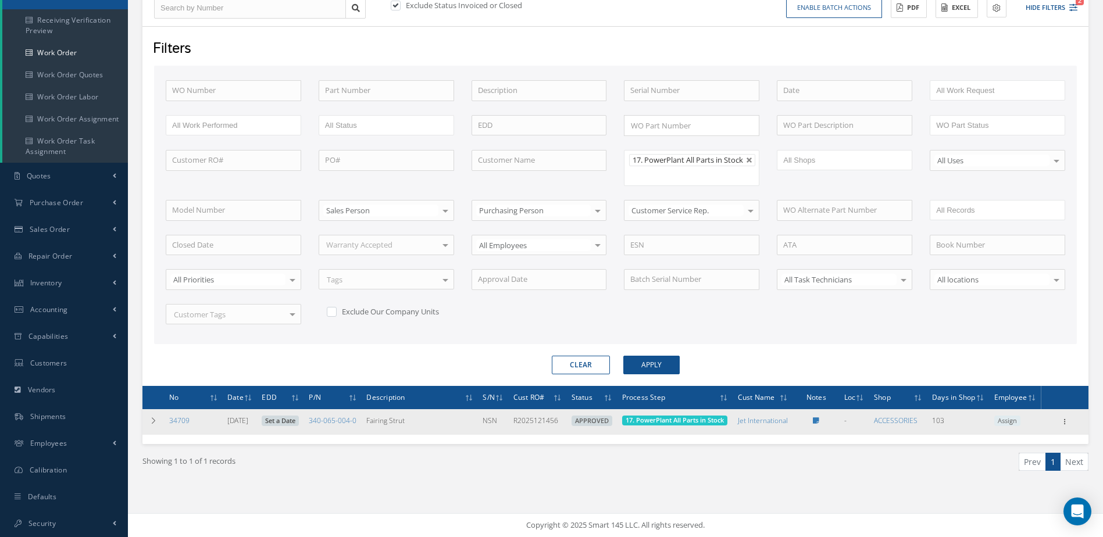
click at [290, 426] on link "Set a Date" at bounding box center [280, 421] width 37 height 10
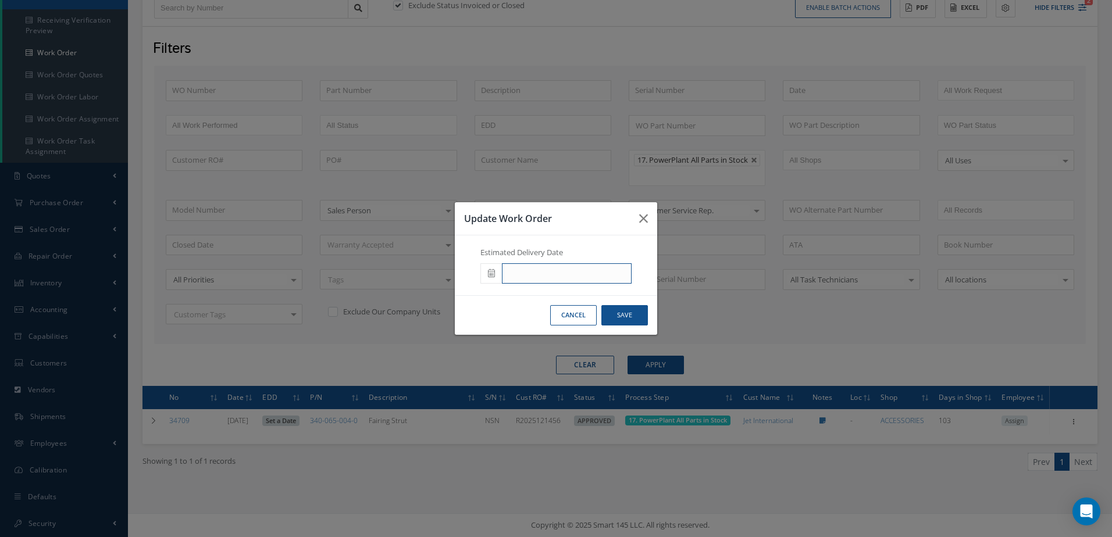
click at [505, 272] on input "text" at bounding box center [567, 273] width 130 height 21
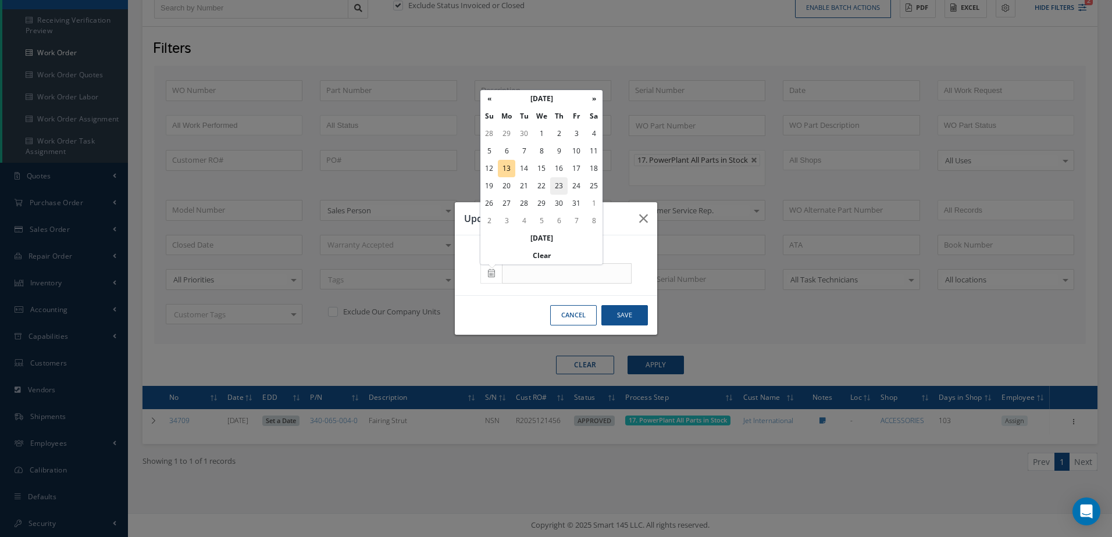
click at [562, 187] on td "23" at bounding box center [558, 185] width 17 height 17
type input "10/23/2025"
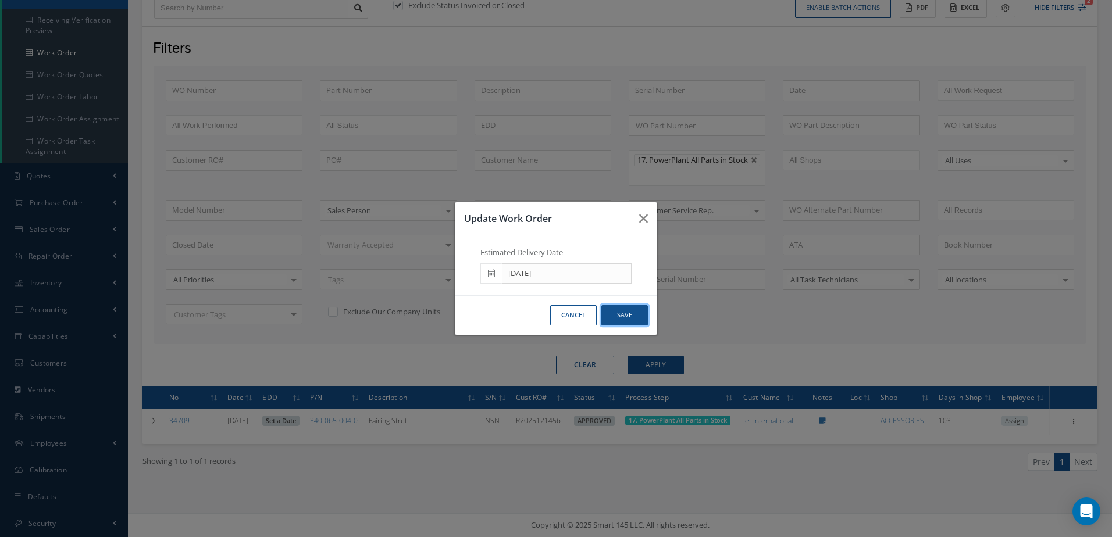
click at [620, 310] on button "Save" at bounding box center [624, 315] width 47 height 20
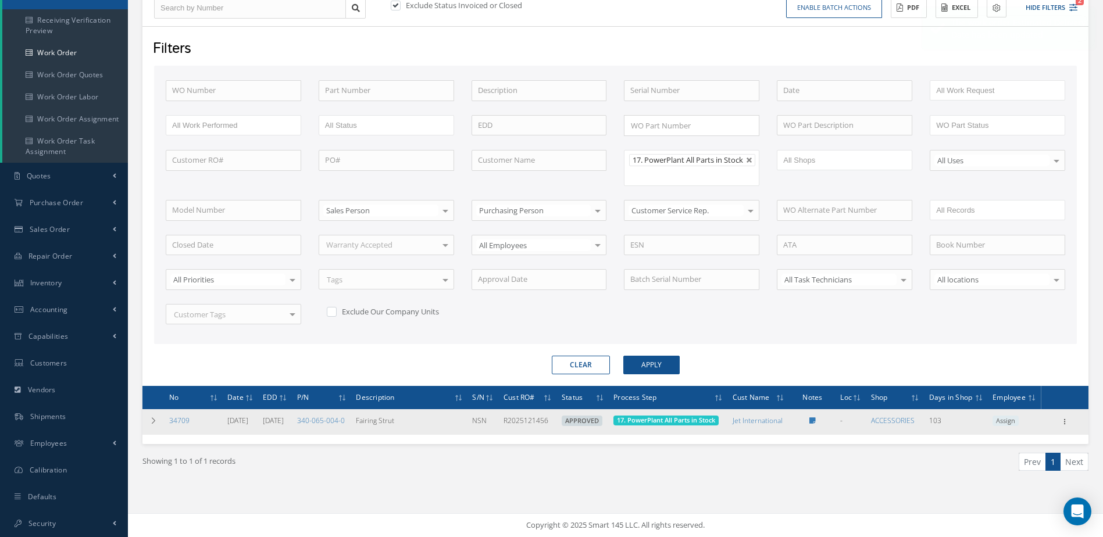
click at [667, 426] on span "17. PowerPlant All Parts in Stock" at bounding box center [665, 421] width 105 height 10
click at [695, 426] on span "17. PowerPlant All Parts in Stock" at bounding box center [665, 421] width 105 height 10
click at [690, 424] on span "17. PowerPlant All Parts in Stock" at bounding box center [666, 420] width 98 height 9
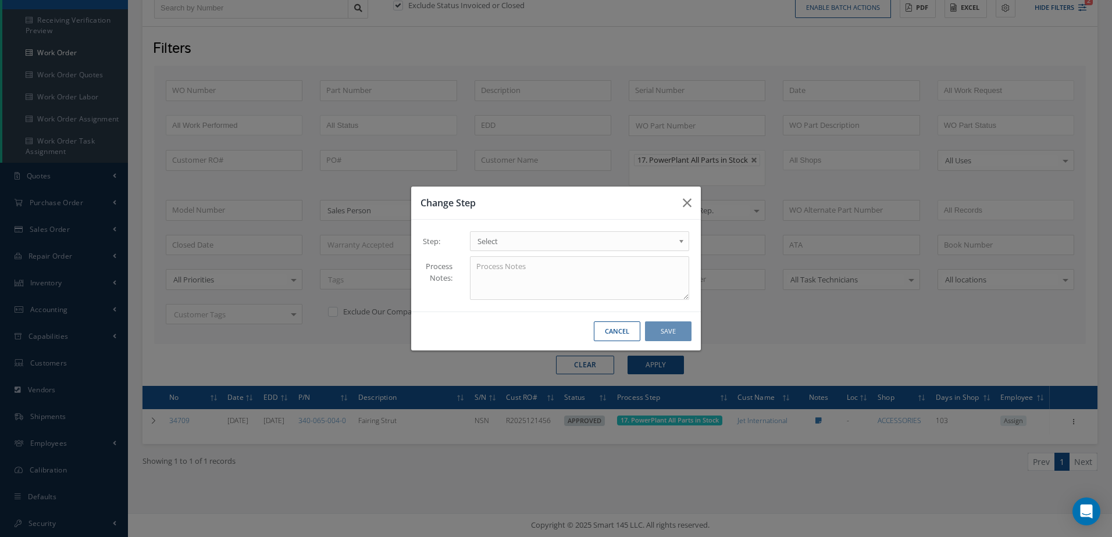
click at [526, 248] on span "Select" at bounding box center [575, 241] width 197 height 14
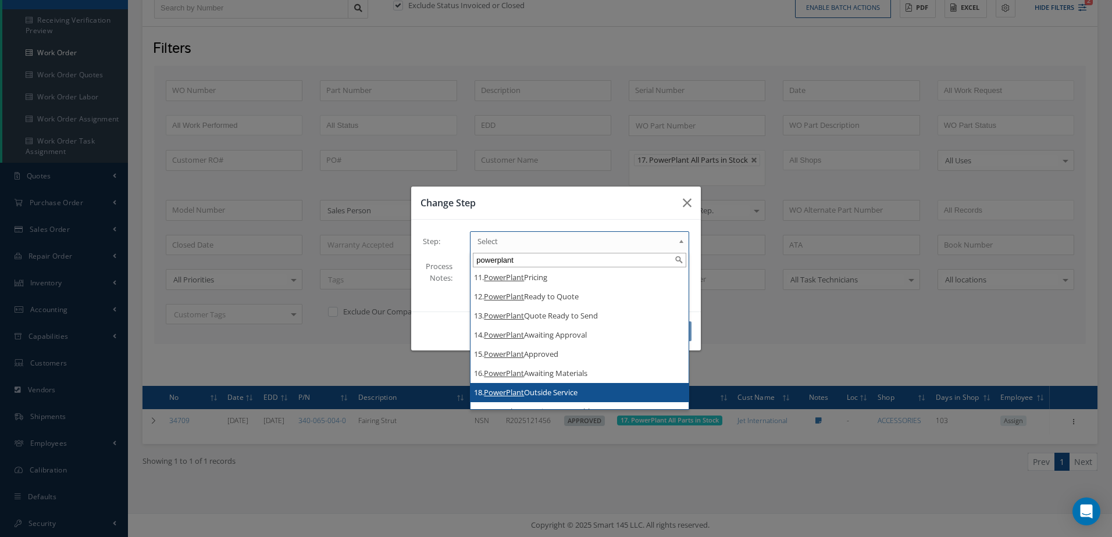
scroll to position [225, 0]
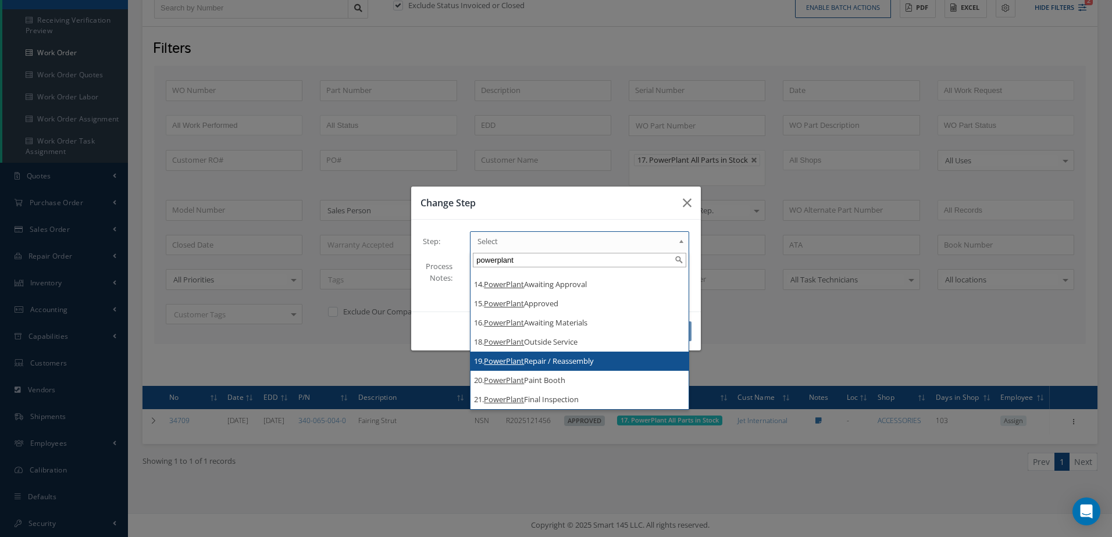
type input "powerplant"
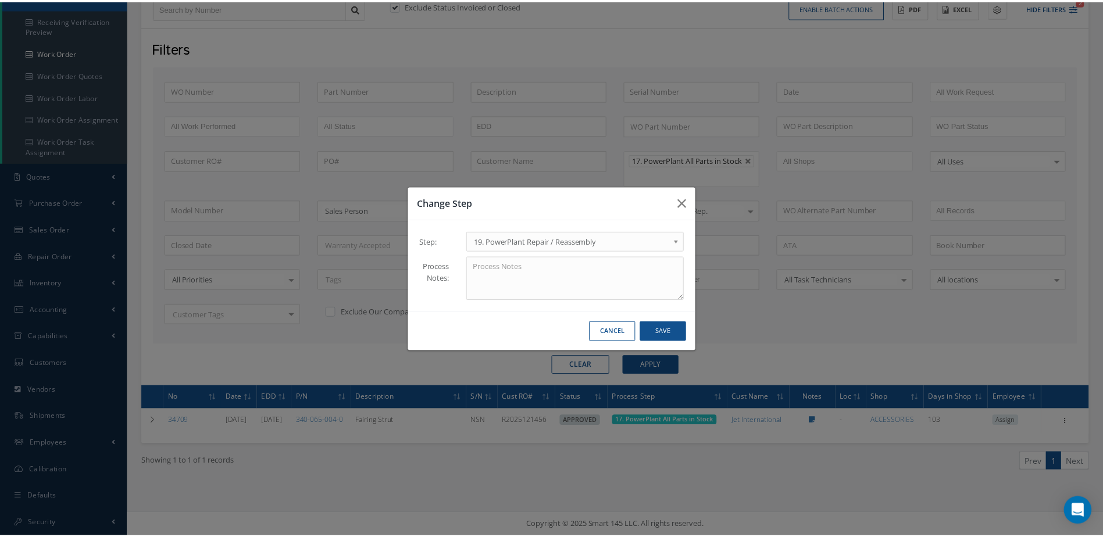
scroll to position [0, 0]
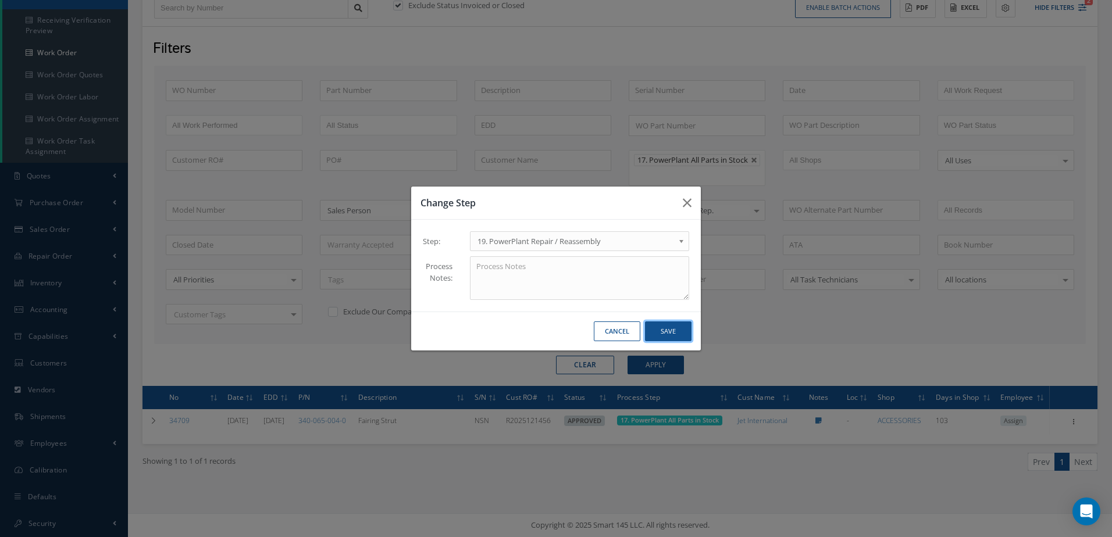
click at [675, 326] on button "Save" at bounding box center [668, 331] width 47 height 20
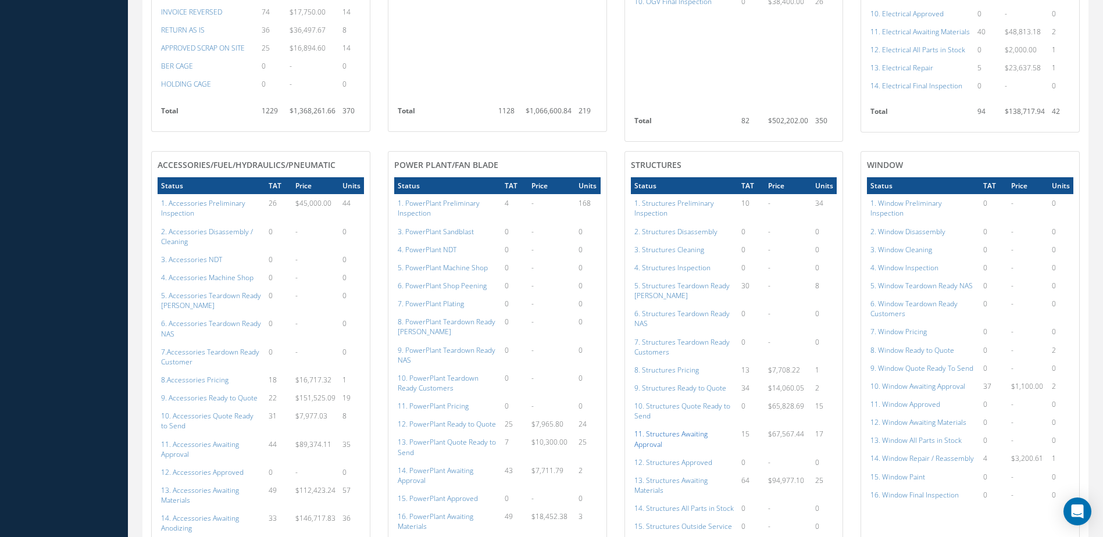
scroll to position [930, 0]
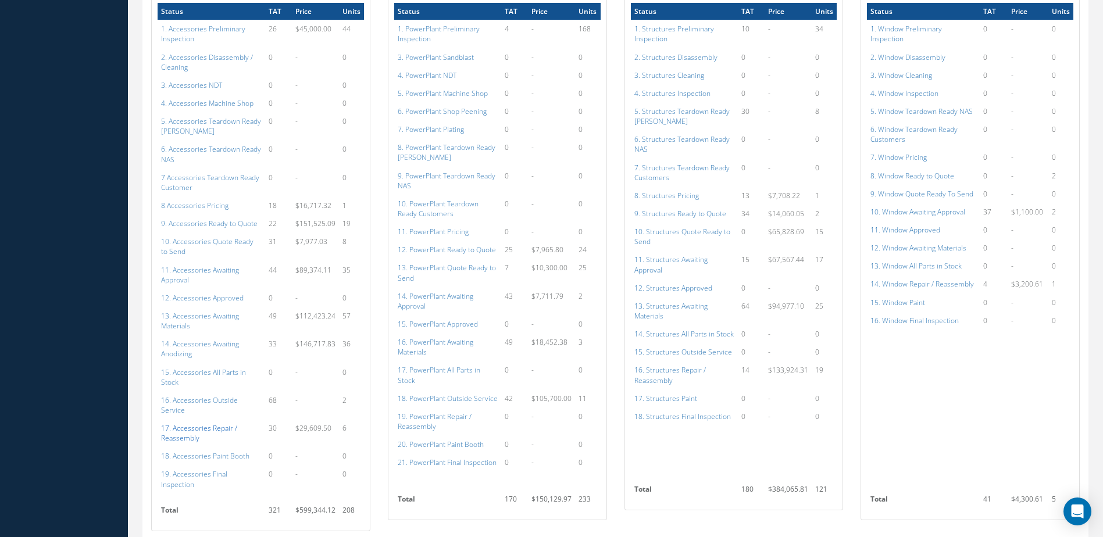
click at [212, 423] on a=117&excludeInternalCustomer=false&excludeInvoicedOrClosed=true&shop_id=14&filtersHidded"] "17. Accessories Repair / Reassembly" at bounding box center [199, 433] width 76 height 20
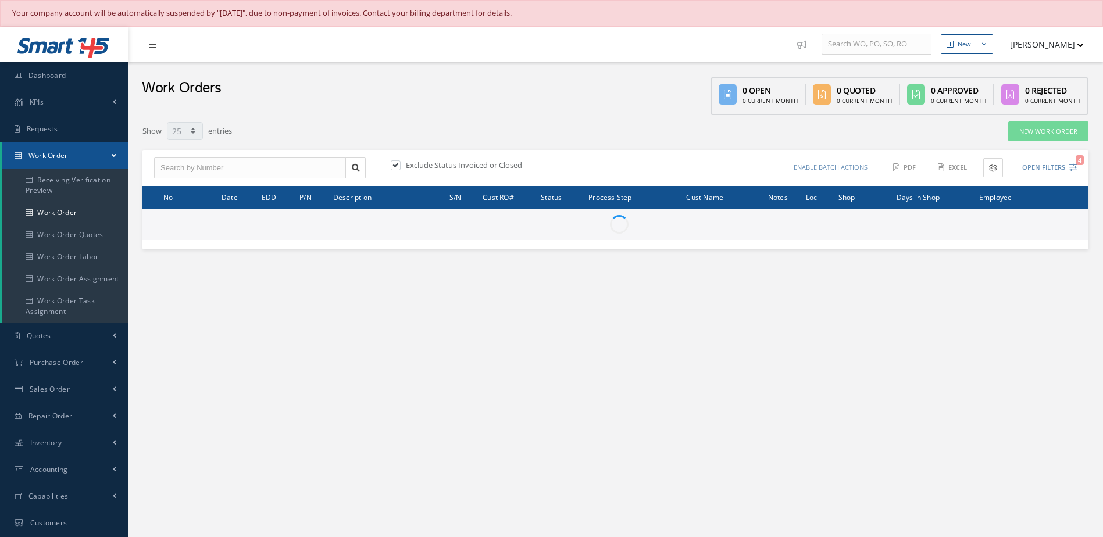
select select "25"
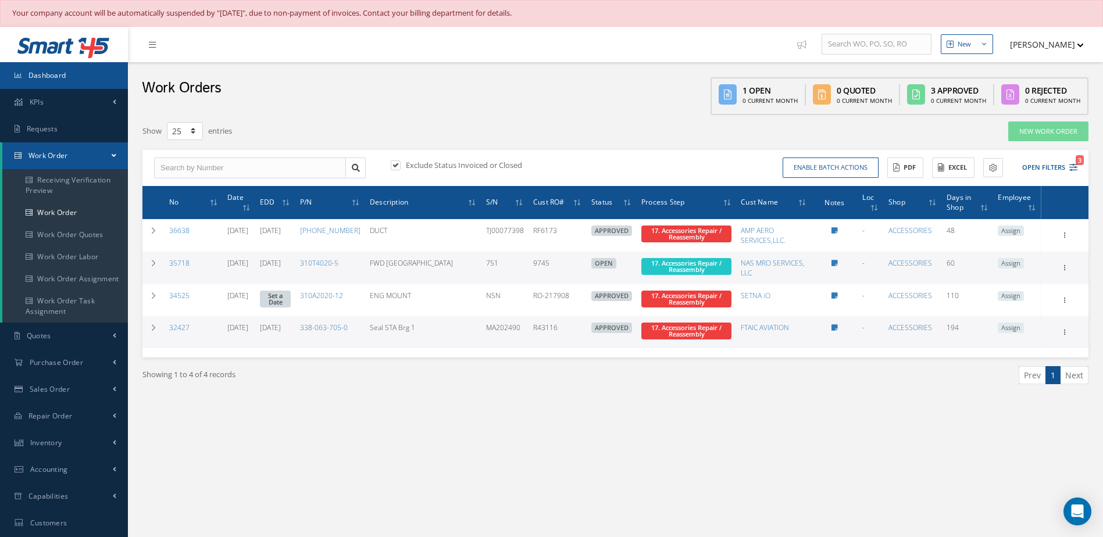
click at [62, 73] on span "Dashboard" at bounding box center [47, 75] width 38 height 10
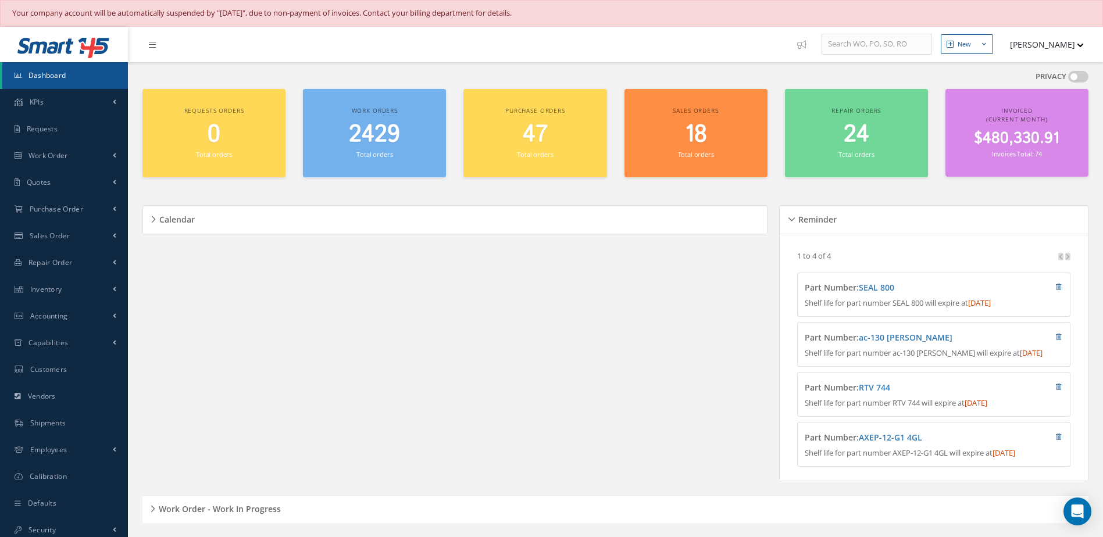
scroll to position [349, 0]
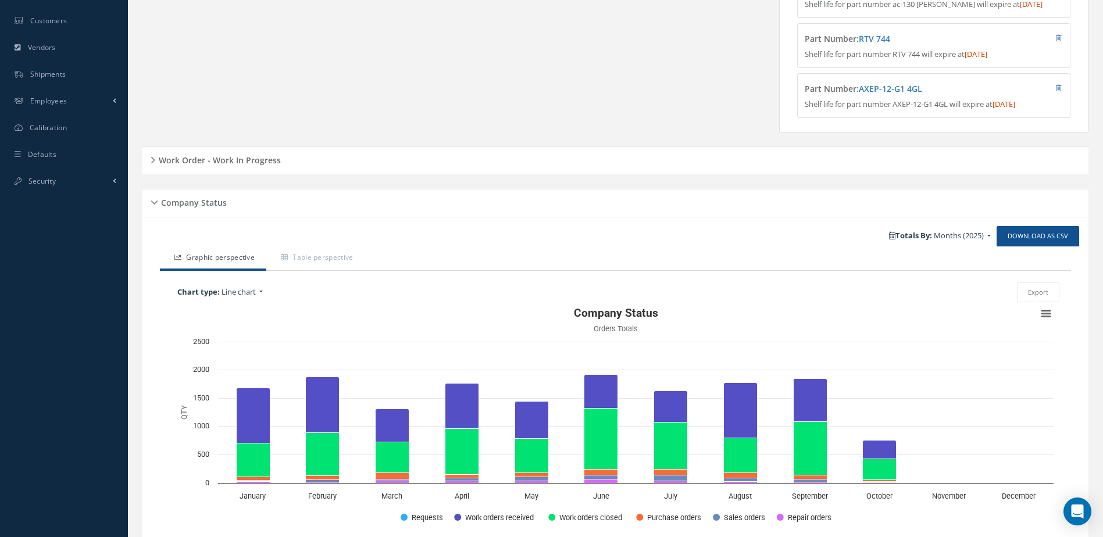
drag, startPoint x: 249, startPoint y: 151, endPoint x: 248, endPoint y: 166, distance: 15.1
click at [248, 166] on h5 "Work Order - Work In Progress" at bounding box center [218, 159] width 126 height 14
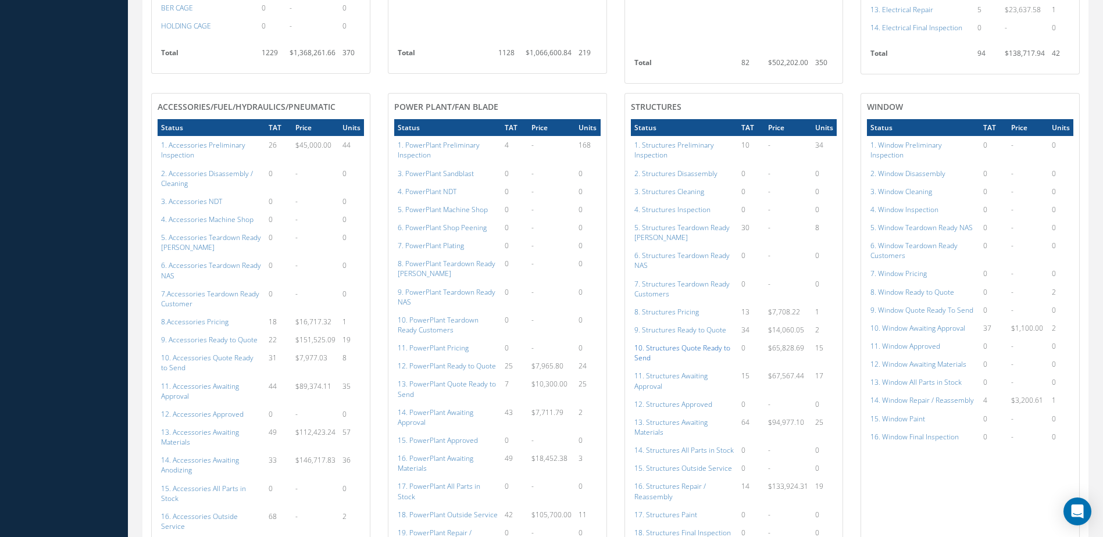
scroll to position [930, 0]
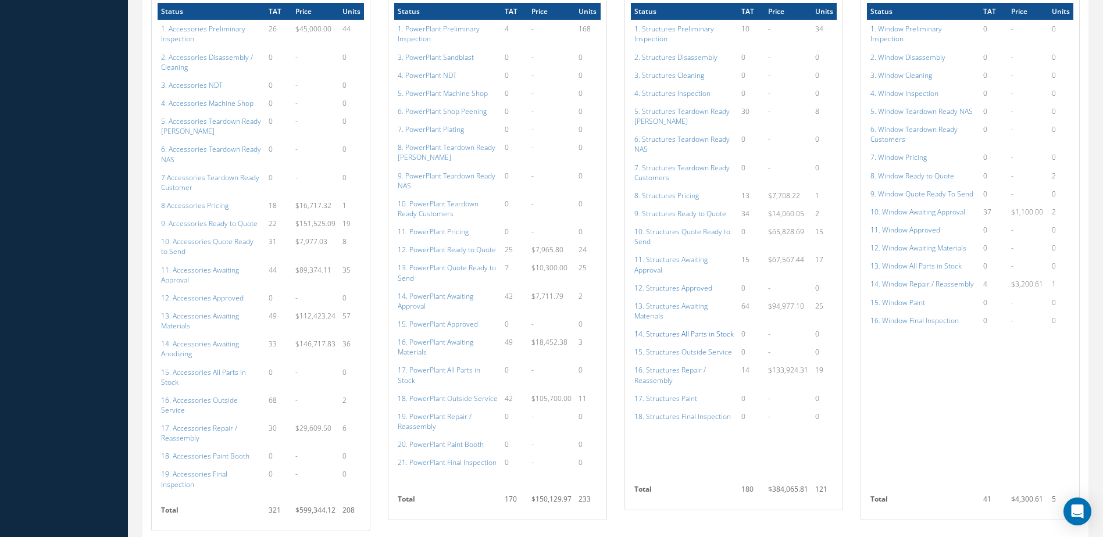
click at [693, 330] on a=154&excludeInternalCustomer=false&excludeInvoicedOrClosed=true&shop_id=3&filtersHidded"] "14. Structures All Parts in Stock" at bounding box center [683, 334] width 99 height 10
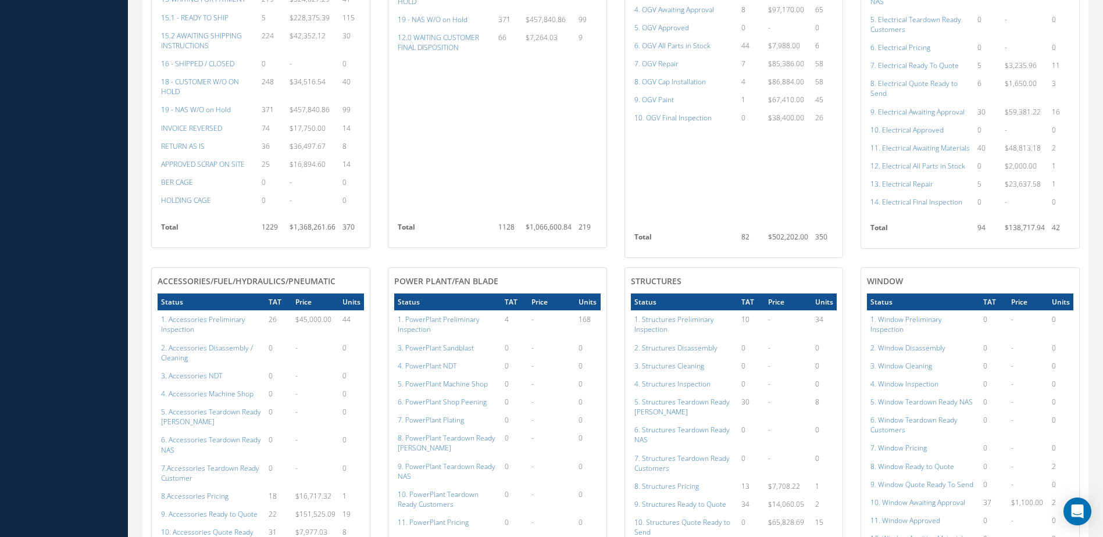
scroll to position [581, 0]
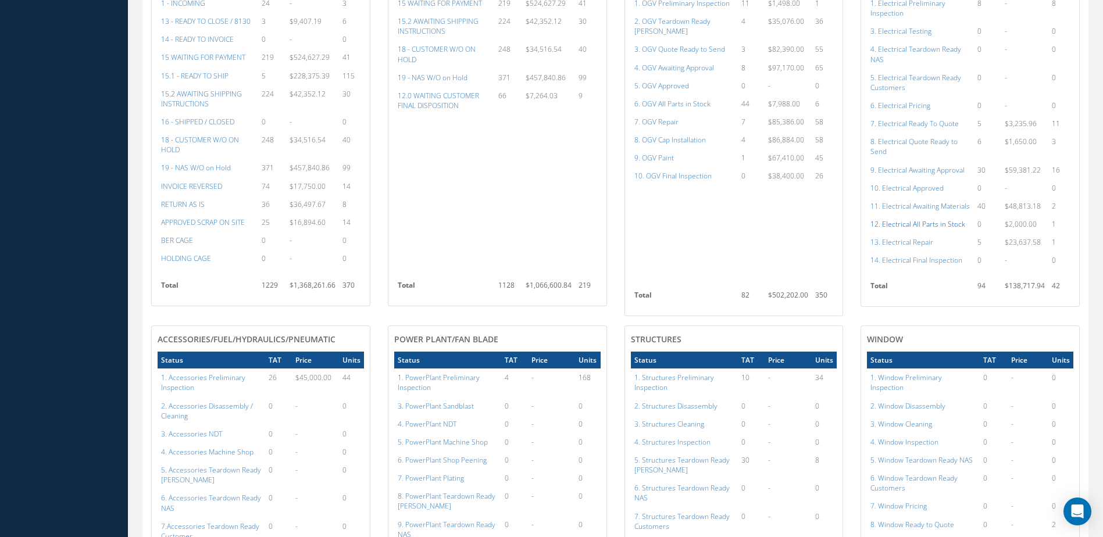
click at [925, 229] on a=98&excludeInternalCustomer=false&excludeInvoicedOrClosed=true&shop_id=13&filtersHidded"] "12. Electrical All Parts in Stock" at bounding box center [917, 224] width 95 height 10
click at [933, 229] on a=98&excludeInternalCustomer=false&excludeInvoicedOrClosed=true&shop_id=13&filtersHidded"] "12. Electrical All Parts in Stock" at bounding box center [917, 224] width 95 height 10
click at [901, 247] on a=99&excludeInternalCustomer=false&excludeInvoicedOrClosed=true&shop_id=13&filtersHidded"] "13. Electrical Repair" at bounding box center [901, 242] width 63 height 10
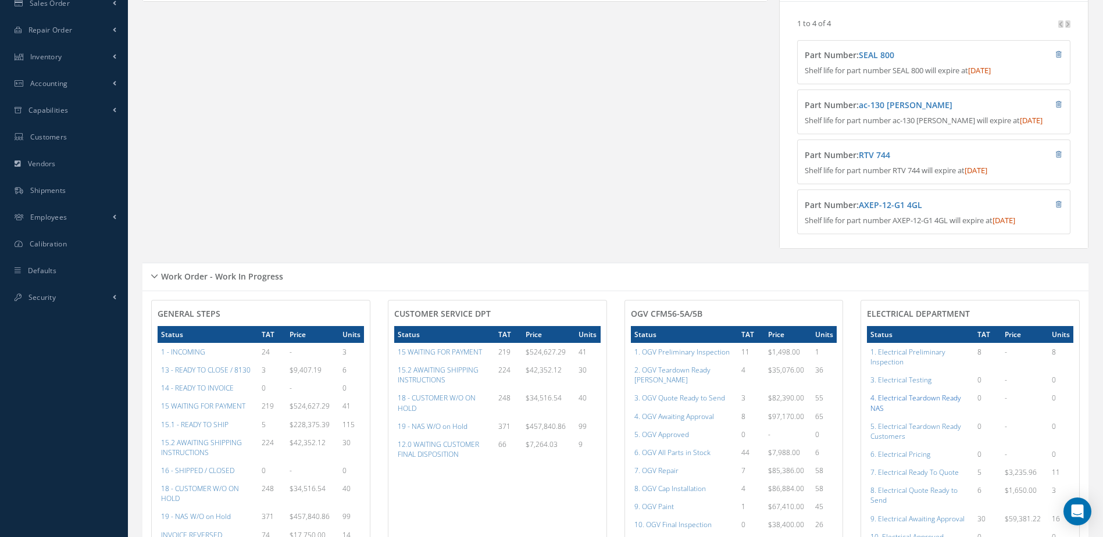
scroll to position [0, 0]
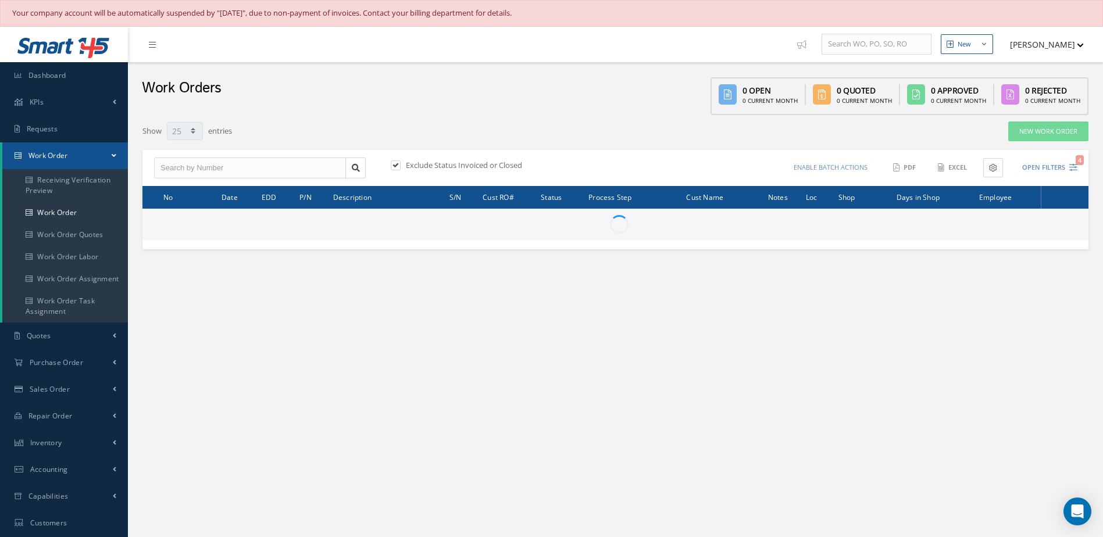
select select "25"
type input "All Work Request"
type input "All Work Performed"
type input "All Status"
type input "WO Part Status"
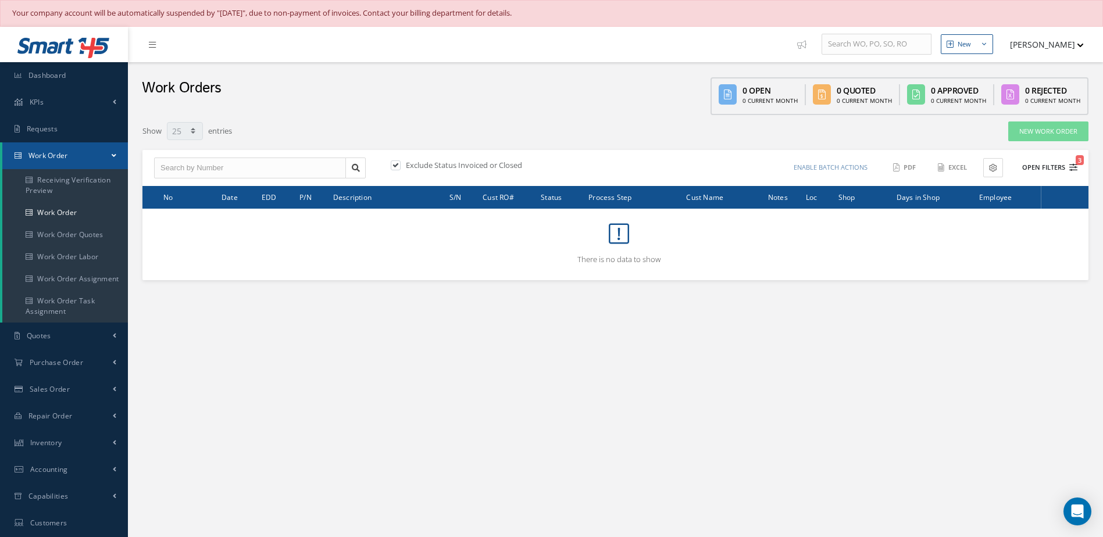
click at [1047, 167] on button "Open Filters 3" at bounding box center [1045, 167] width 66 height 19
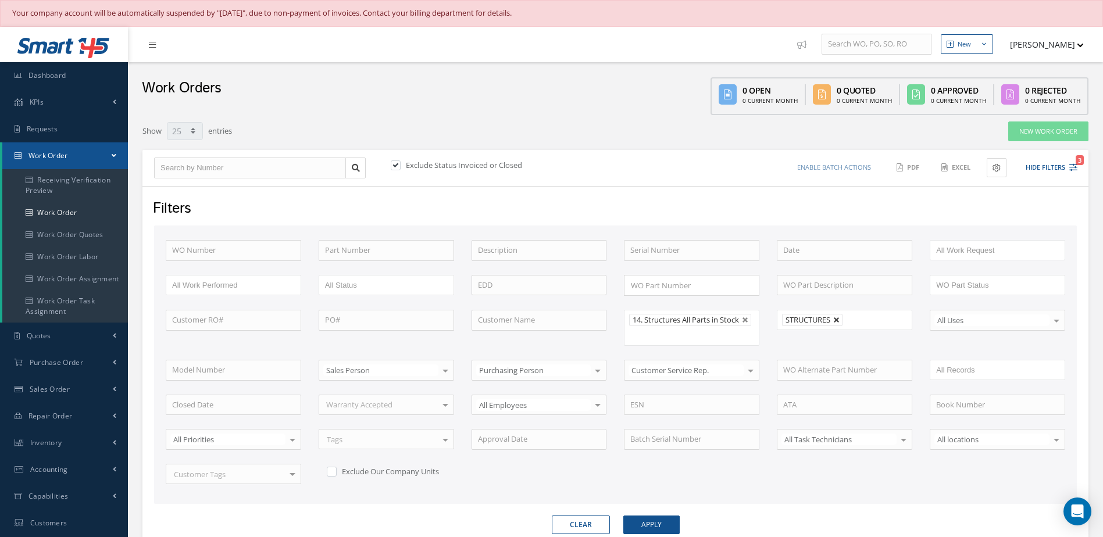
click at [840, 318] on link at bounding box center [836, 320] width 7 height 7
type input "All Shops"
click at [646, 523] on button "Apply" at bounding box center [651, 525] width 56 height 19
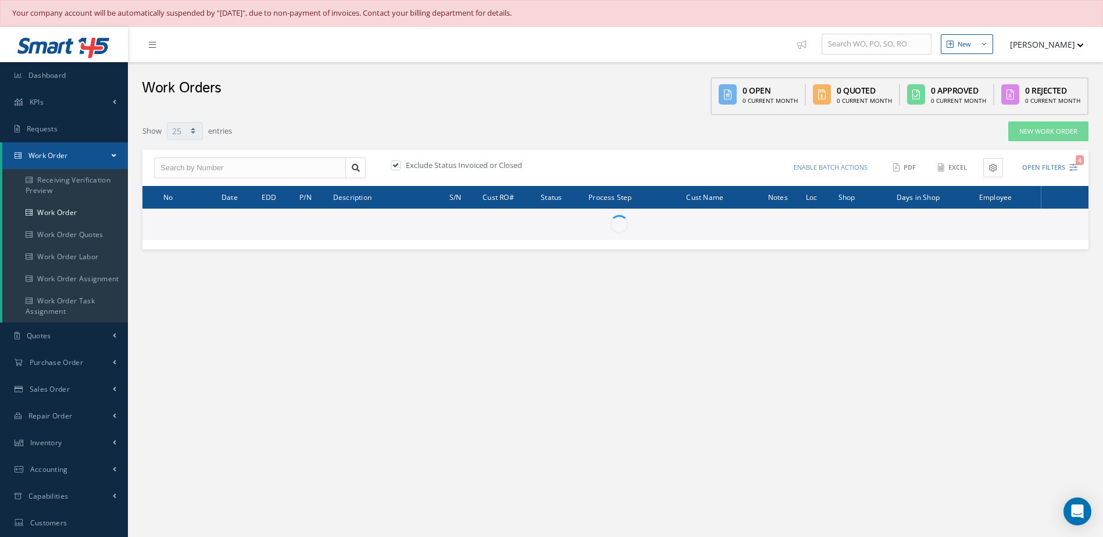
select select "25"
type input "All Work Request"
type input "All Work Performed"
type input "All Status"
type input "WO Part Status"
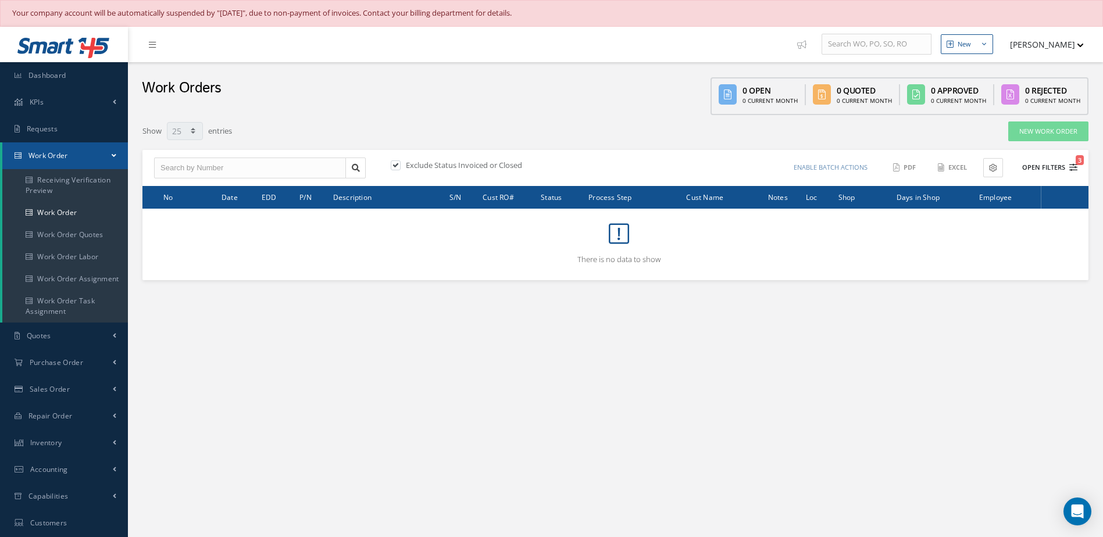
click at [1043, 167] on button "Open Filters 3" at bounding box center [1045, 167] width 66 height 19
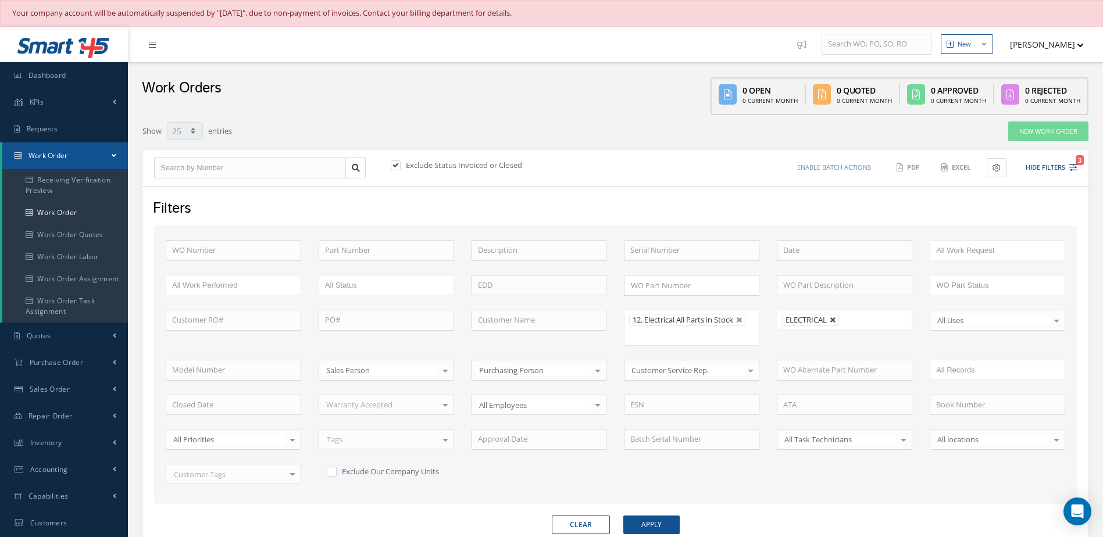
click at [831, 317] on link at bounding box center [833, 320] width 7 height 7
type input "All Shops"
drag, startPoint x: 673, startPoint y: 523, endPoint x: 684, endPoint y: 515, distance: 13.3
click at [673, 522] on button "Apply" at bounding box center [651, 525] width 56 height 19
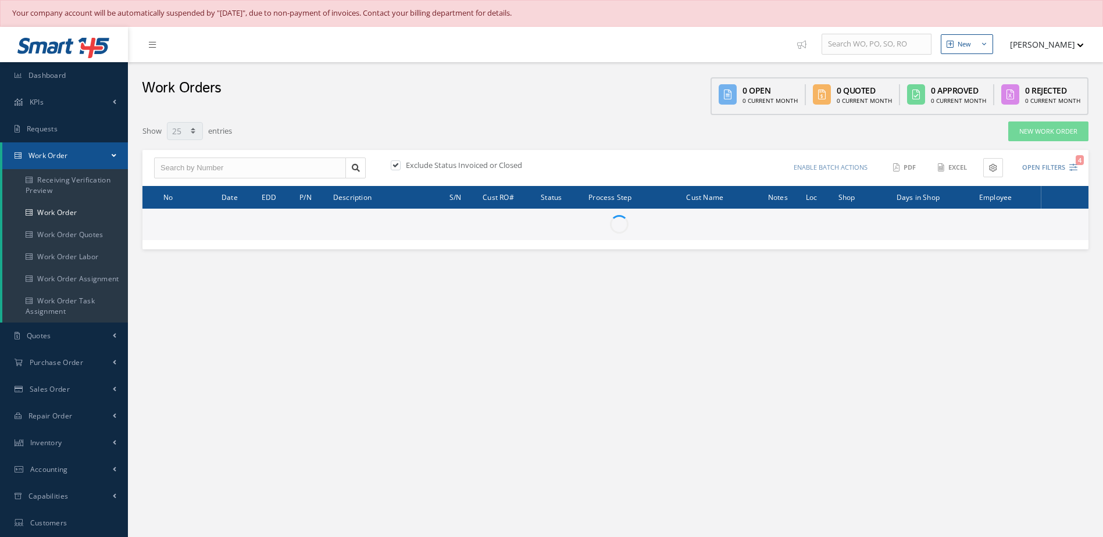
select select "25"
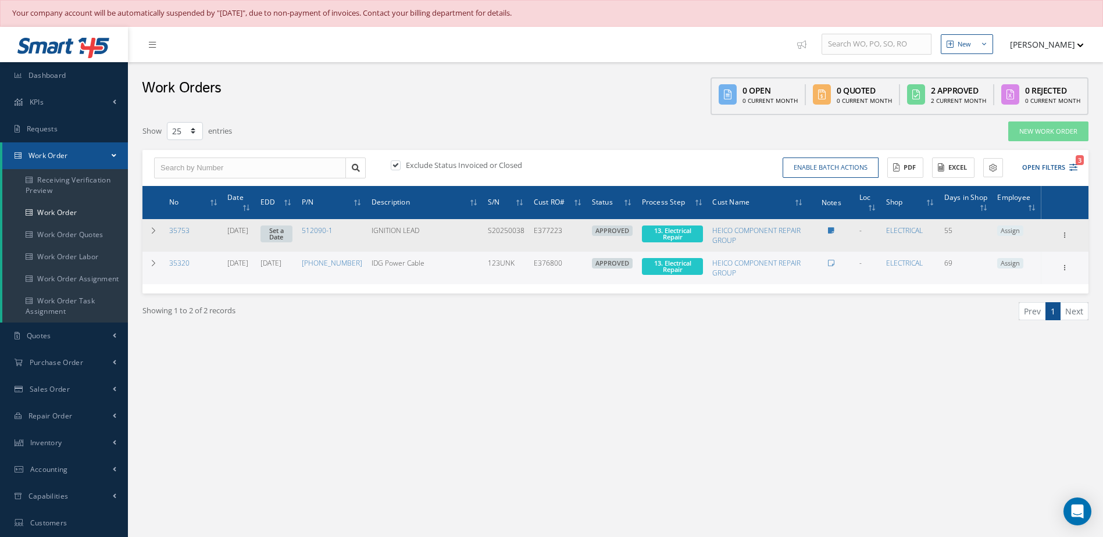
click at [292, 231] on link "Set a Date" at bounding box center [276, 234] width 32 height 17
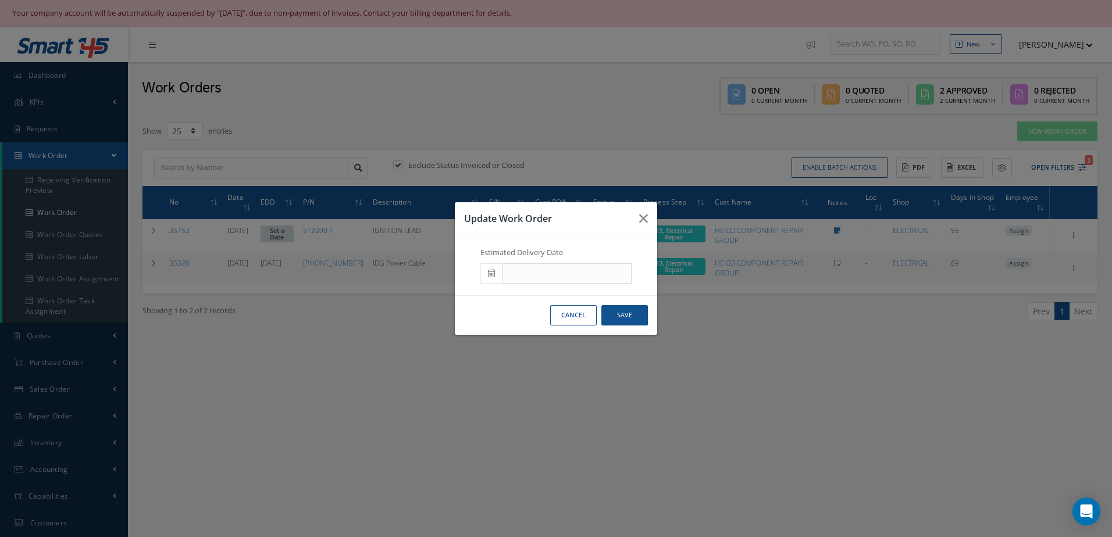
click at [490, 271] on icon at bounding box center [491, 273] width 7 height 8
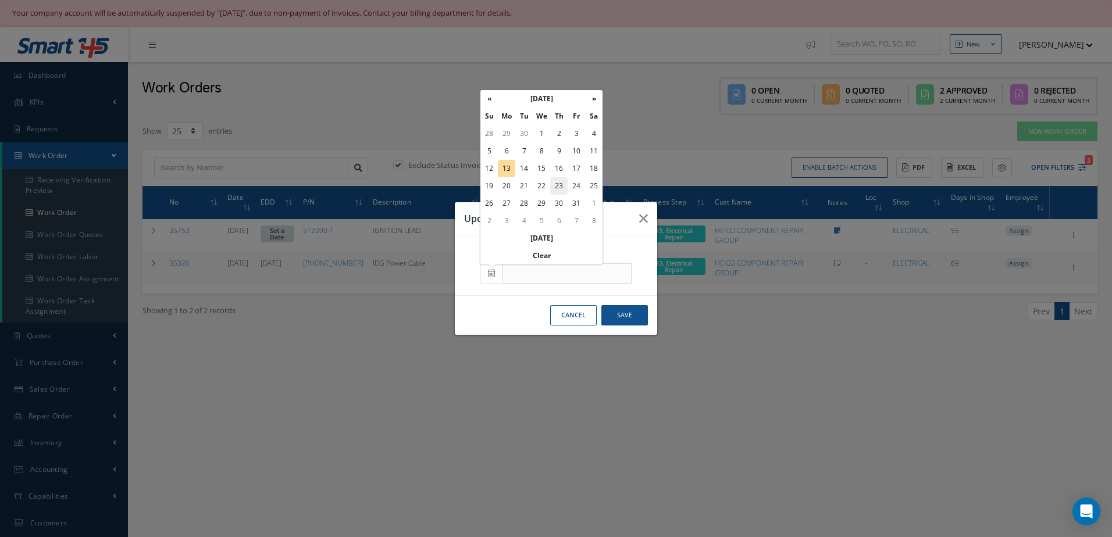
click at [562, 188] on td "23" at bounding box center [558, 185] width 17 height 17
type input "[DATE]"
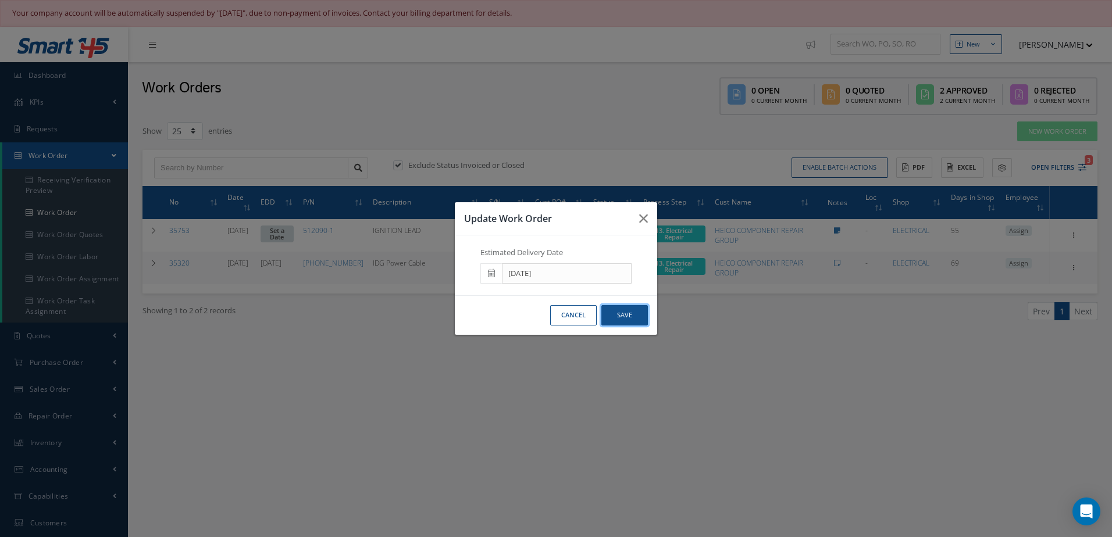
click at [615, 315] on button "Save" at bounding box center [624, 315] width 47 height 20
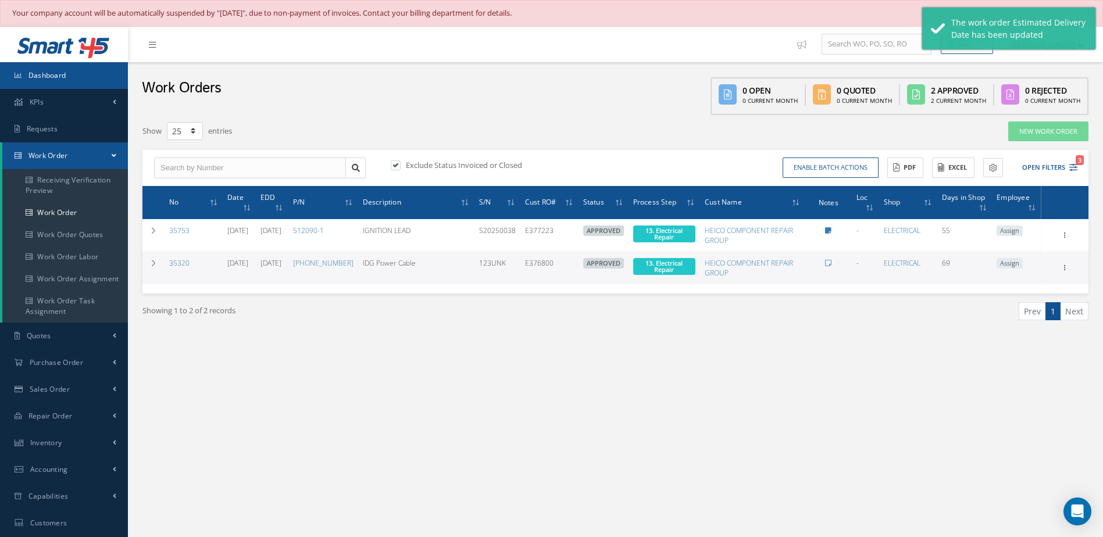
click at [69, 78] on link "Dashboard" at bounding box center [64, 75] width 128 height 27
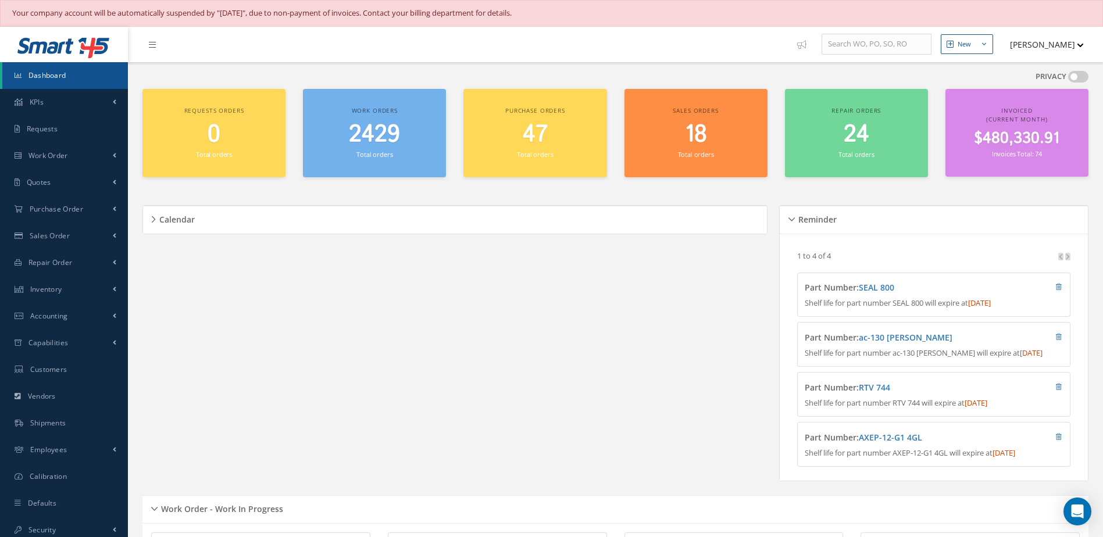
click at [384, 151] on small "Total orders" at bounding box center [374, 154] width 36 height 9
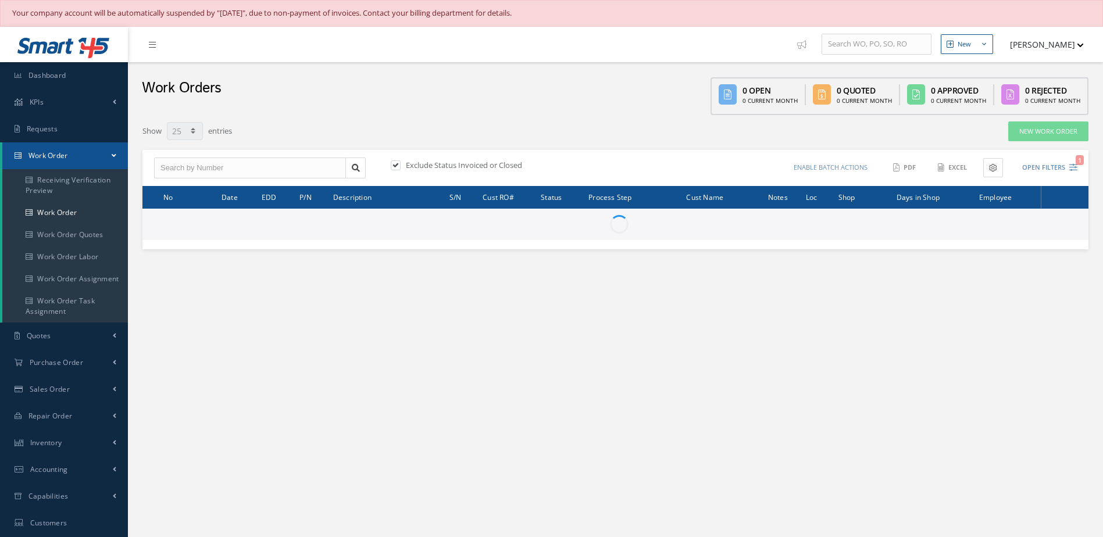
select select "25"
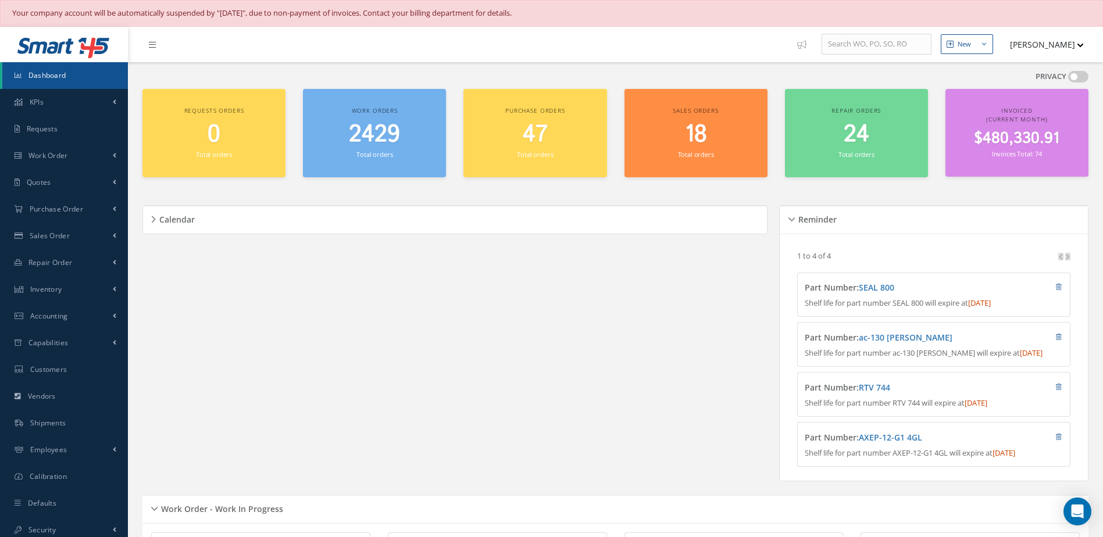
click at [101, 74] on link "Dashboard" at bounding box center [65, 75] width 126 height 27
click at [64, 74] on span "Dashboard" at bounding box center [47, 75] width 38 height 10
click at [79, 69] on link "Dashboard" at bounding box center [65, 75] width 126 height 27
click at [387, 153] on small "Total orders" at bounding box center [374, 154] width 36 height 9
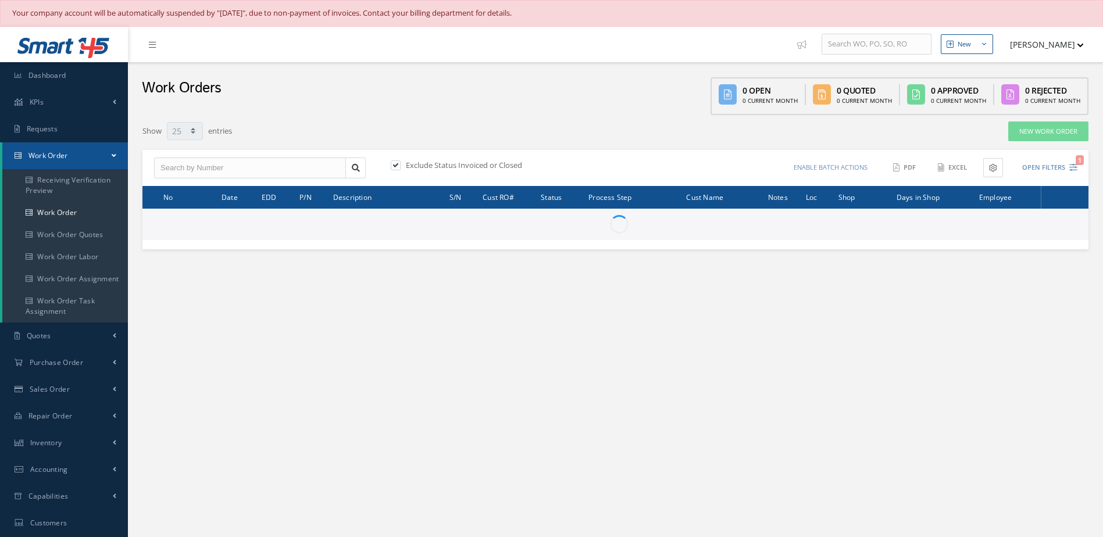
select select "25"
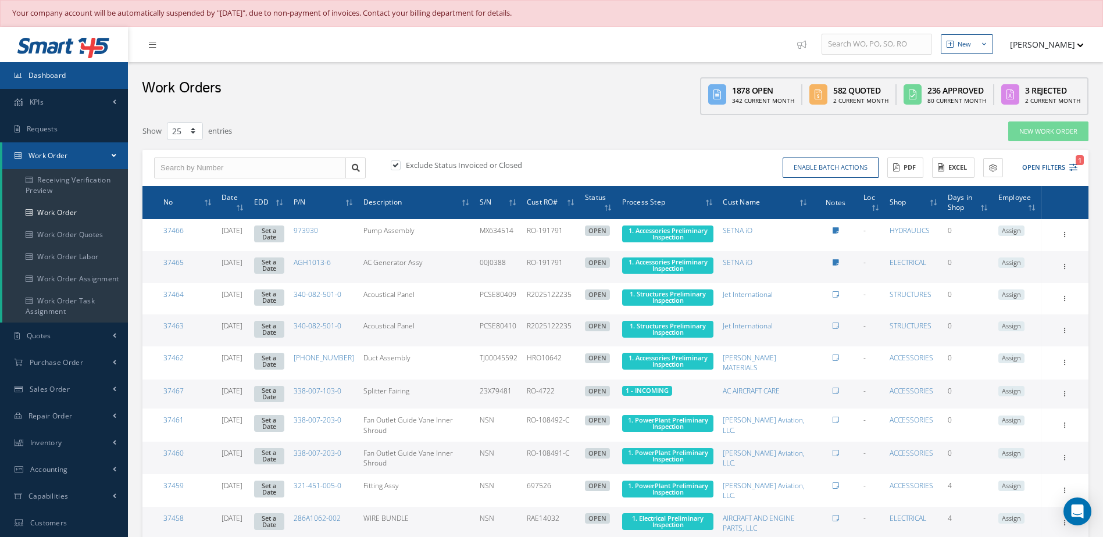
click at [79, 79] on link "Dashboard" at bounding box center [64, 75] width 128 height 27
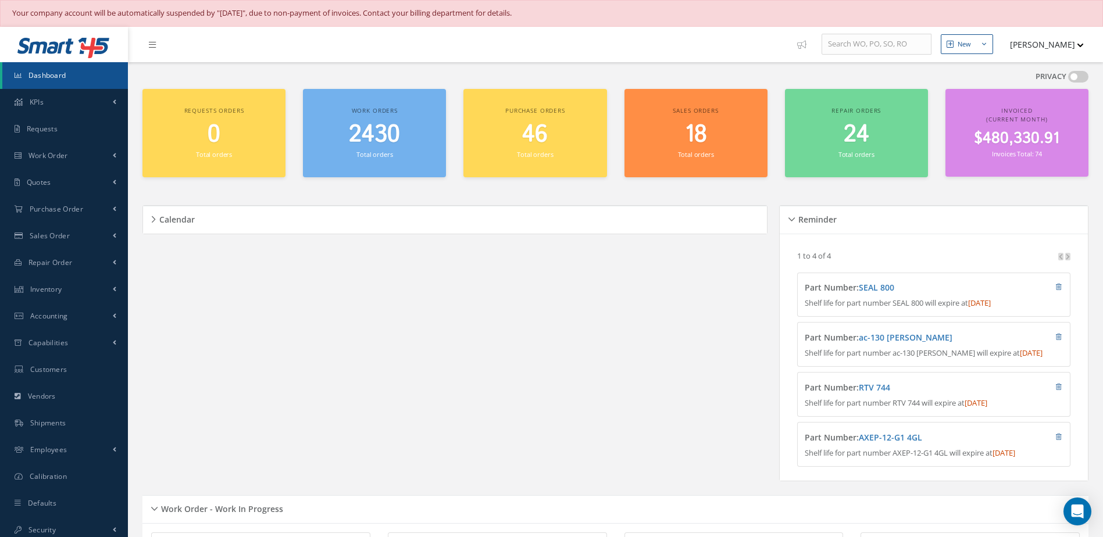
click at [403, 147] on h2 "2430" at bounding box center [374, 135] width 131 height 28
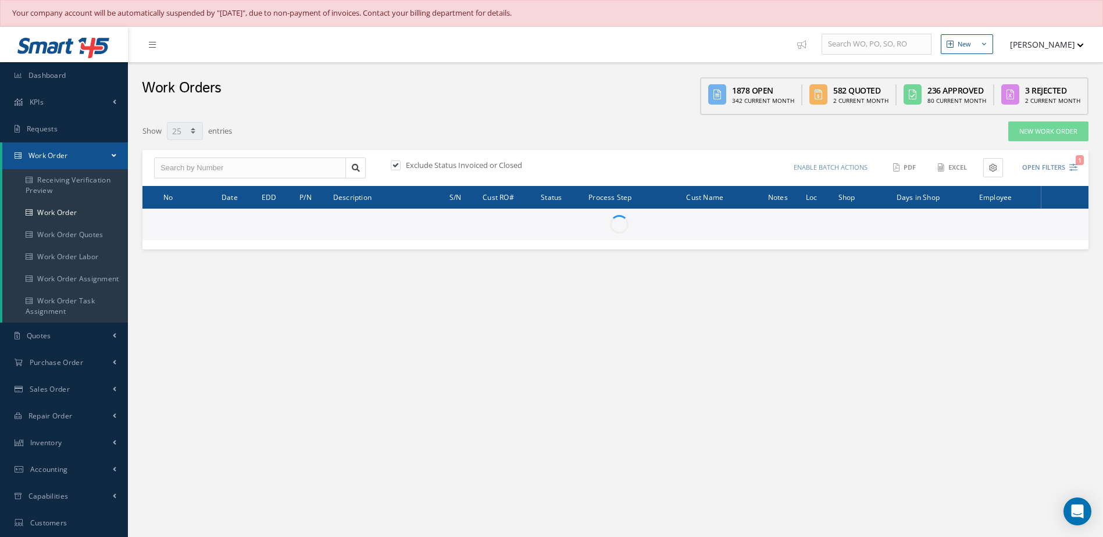
select select "25"
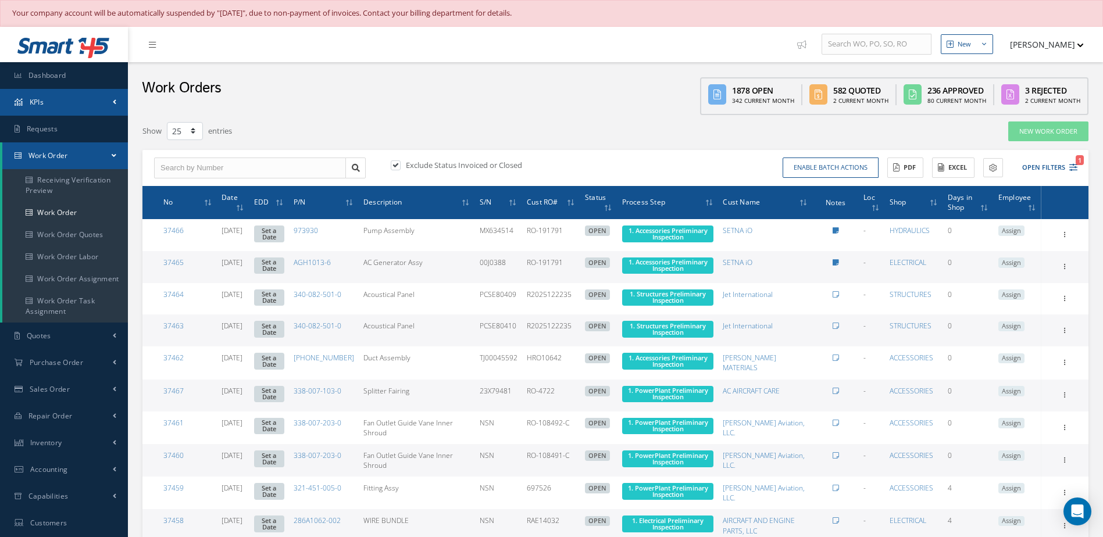
click at [78, 89] on link "KPIs" at bounding box center [64, 102] width 128 height 27
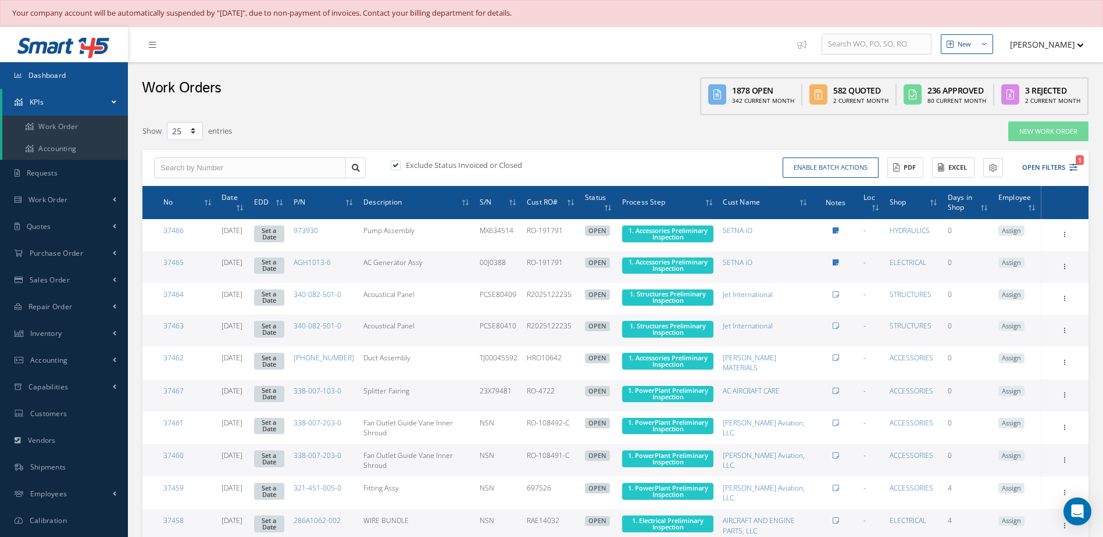
click at [87, 70] on link "Dashboard" at bounding box center [64, 75] width 128 height 27
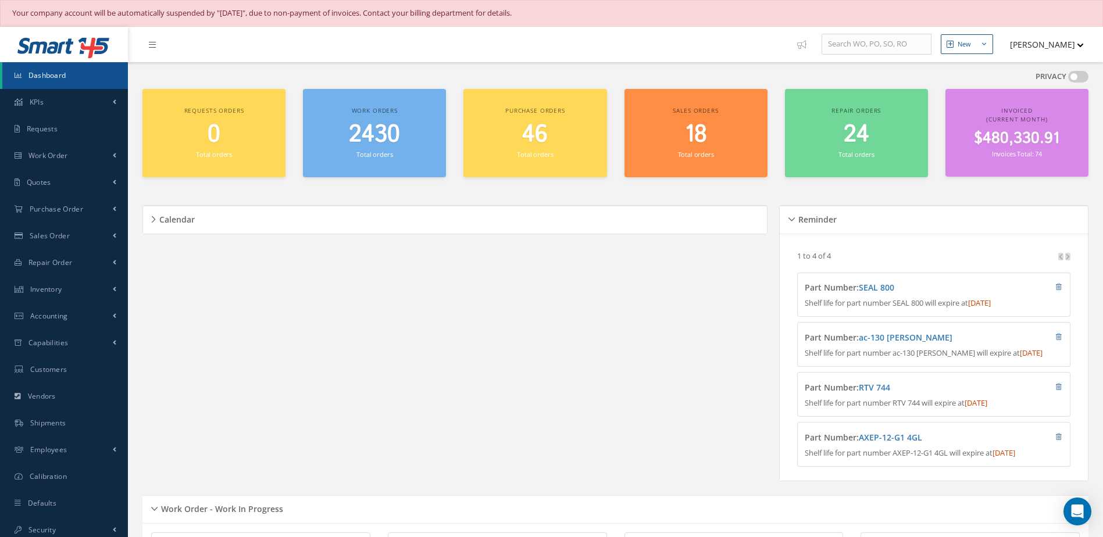
click at [80, 77] on link "Dashboard" at bounding box center [65, 75] width 126 height 27
click at [81, 151] on link "Work Order" at bounding box center [64, 155] width 128 height 27
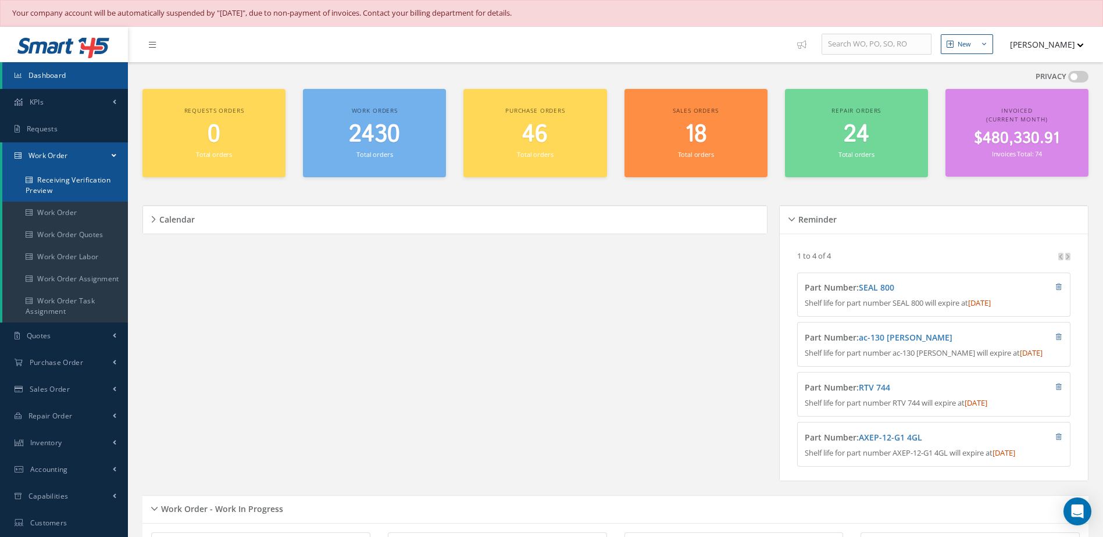
click at [60, 180] on link "Receiving Verification Preview" at bounding box center [65, 185] width 126 height 33
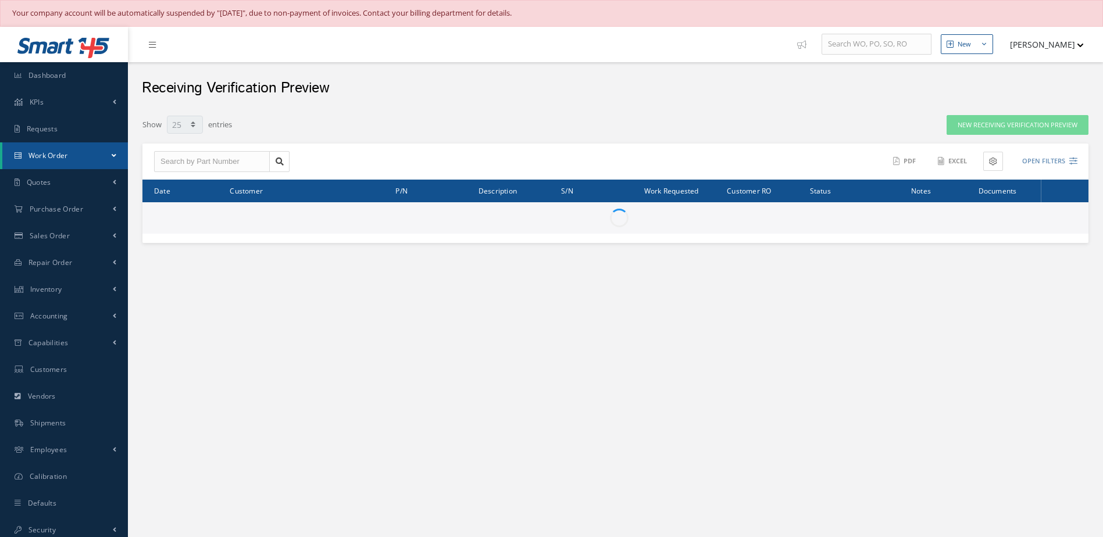
select select "25"
